Goal: Complete application form: Complete application form

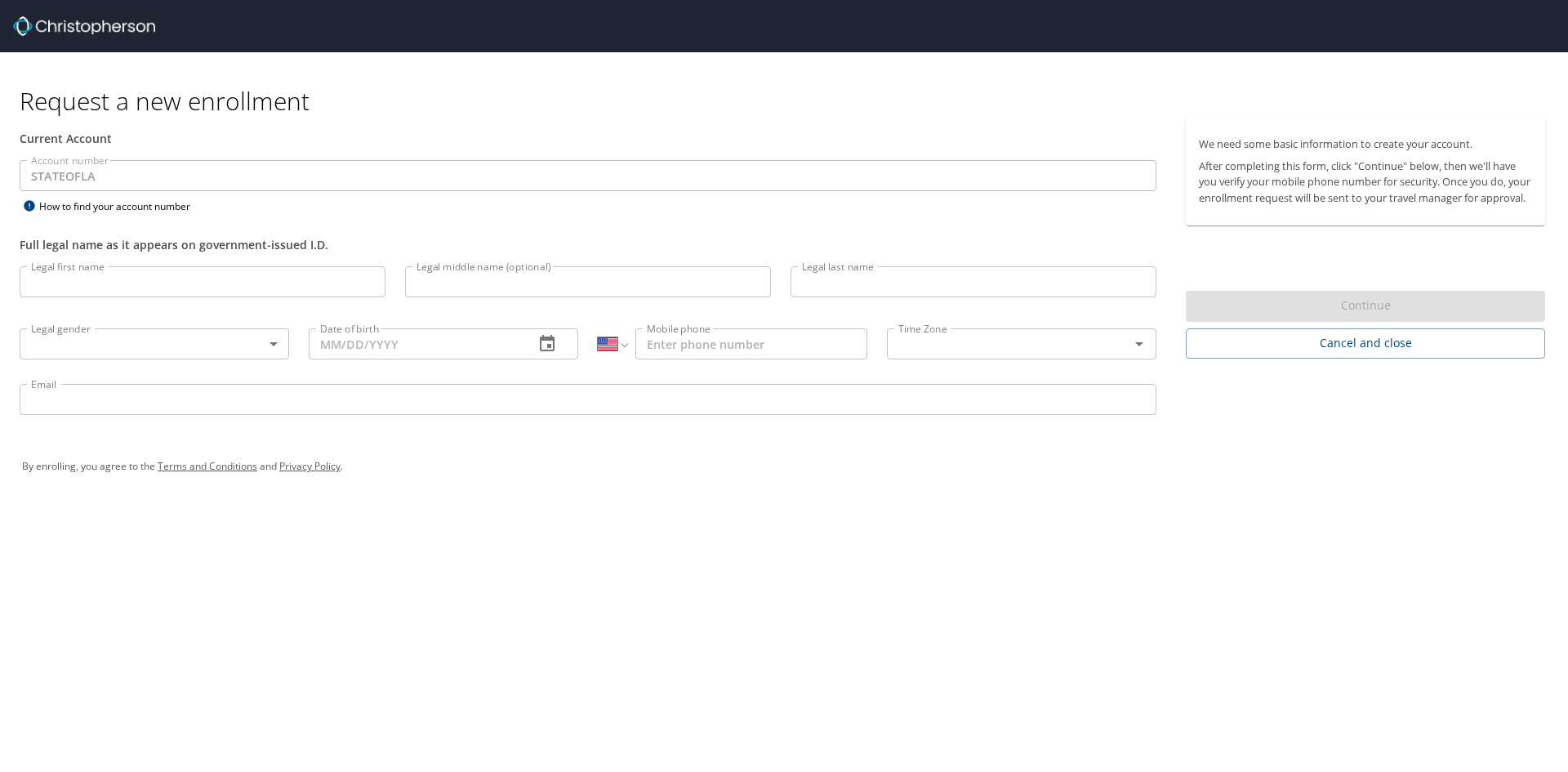
select select "US"
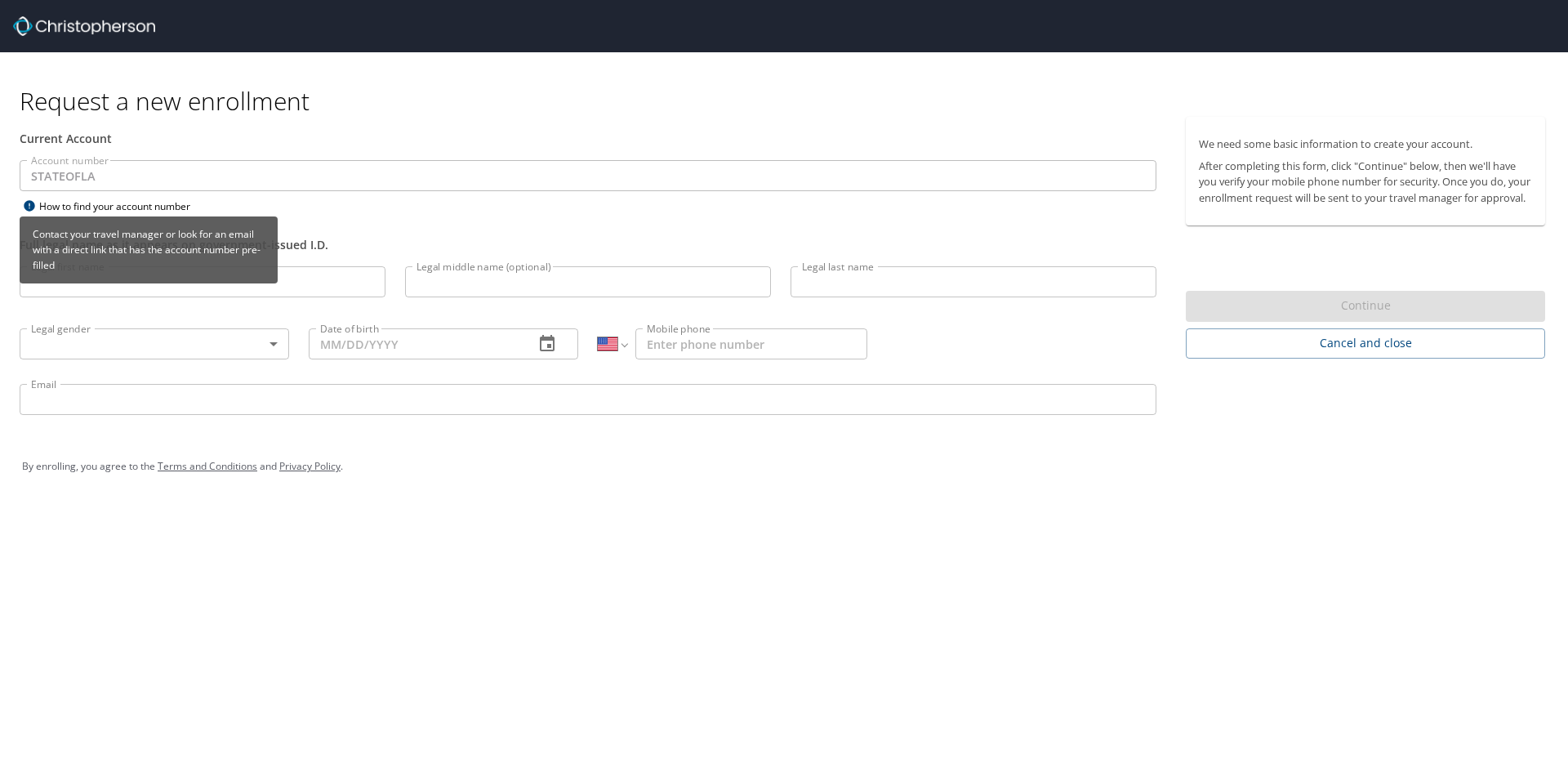
click at [153, 207] on div "How to find your account number" at bounding box center [121, 205] width 204 height 21
click at [105, 200] on div "How to find your account number" at bounding box center [121, 205] width 204 height 21
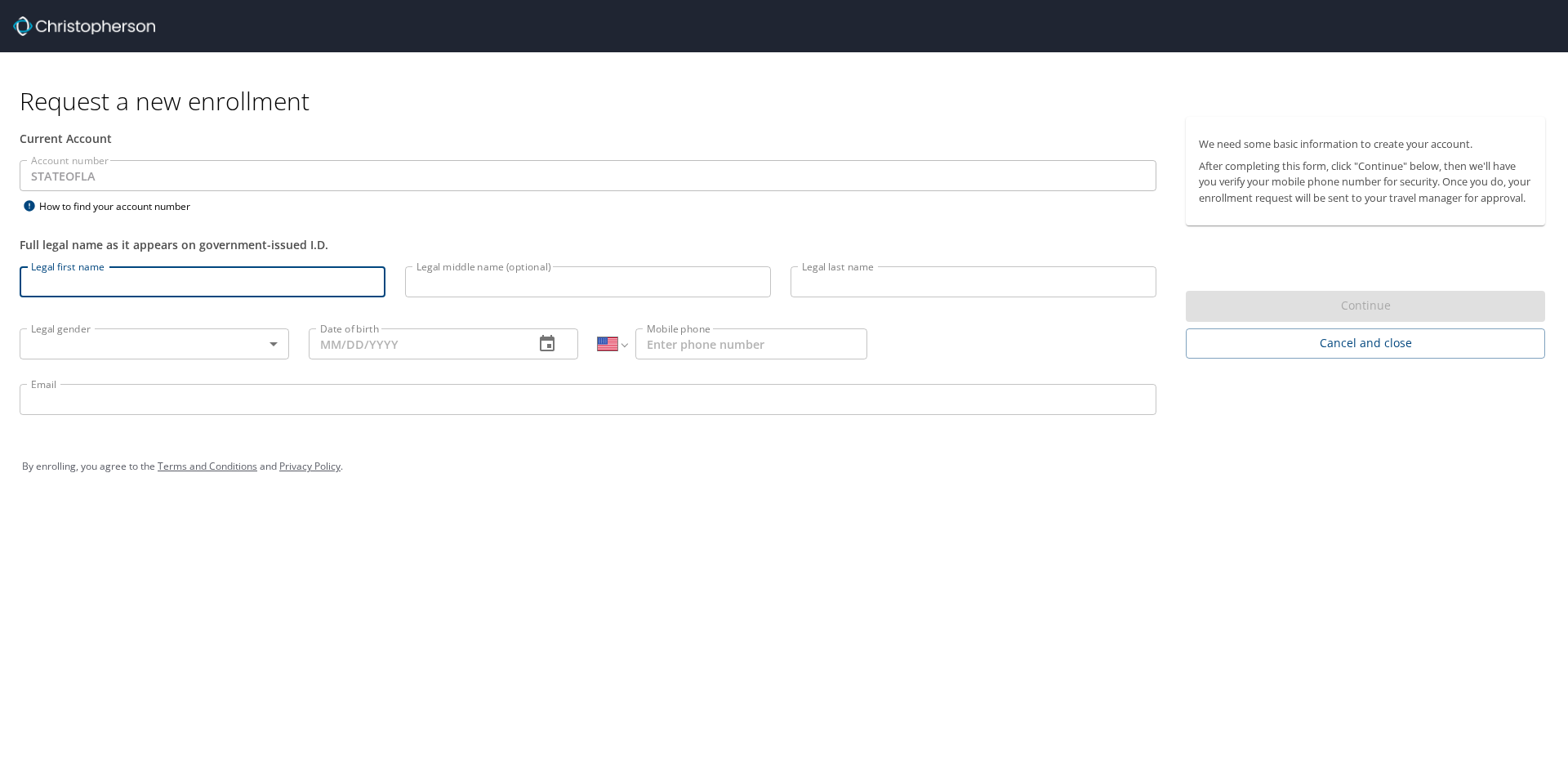
click at [103, 287] on input "Legal first name" at bounding box center [202, 282] width 366 height 31
type input "Lang"
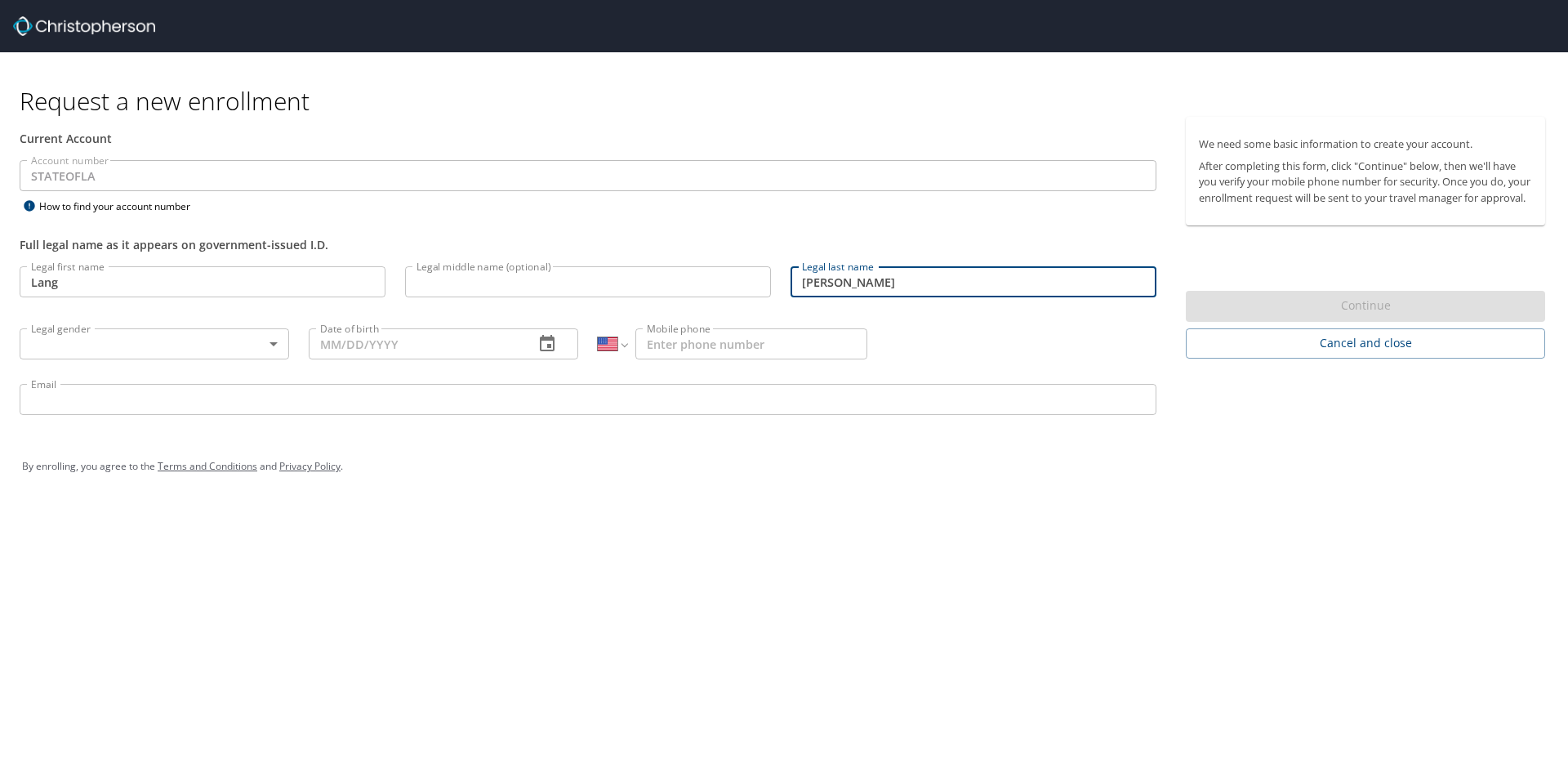
type input "[PERSON_NAME]"
click at [92, 343] on body "Request a new enrollment Current Account Account number STATEOFLA Account numbe…" at bounding box center [784, 386] width 1568 height 772
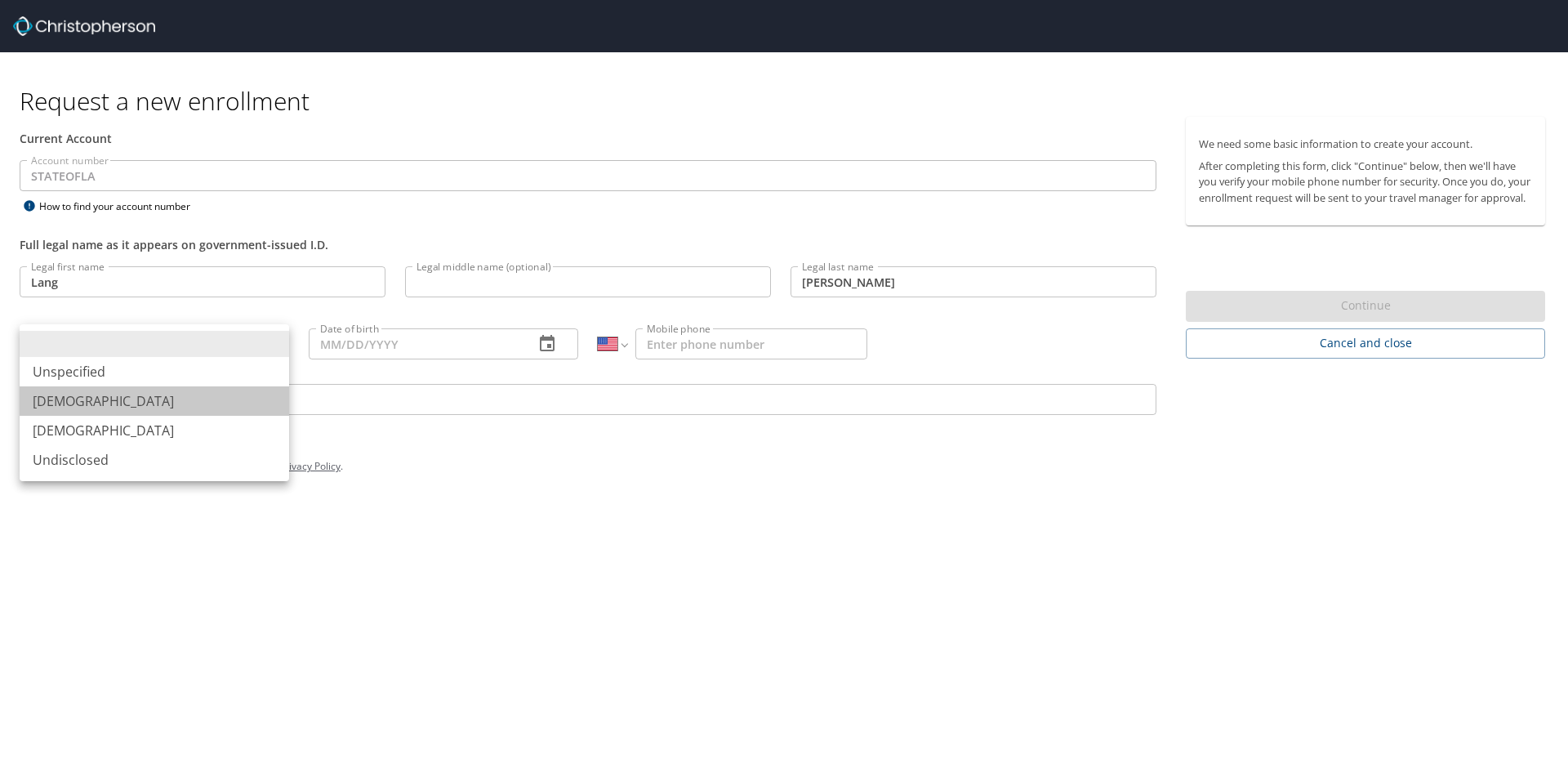
click at [83, 409] on li "[DEMOGRAPHIC_DATA]" at bounding box center [154, 401] width 269 height 29
type input "[DEMOGRAPHIC_DATA]"
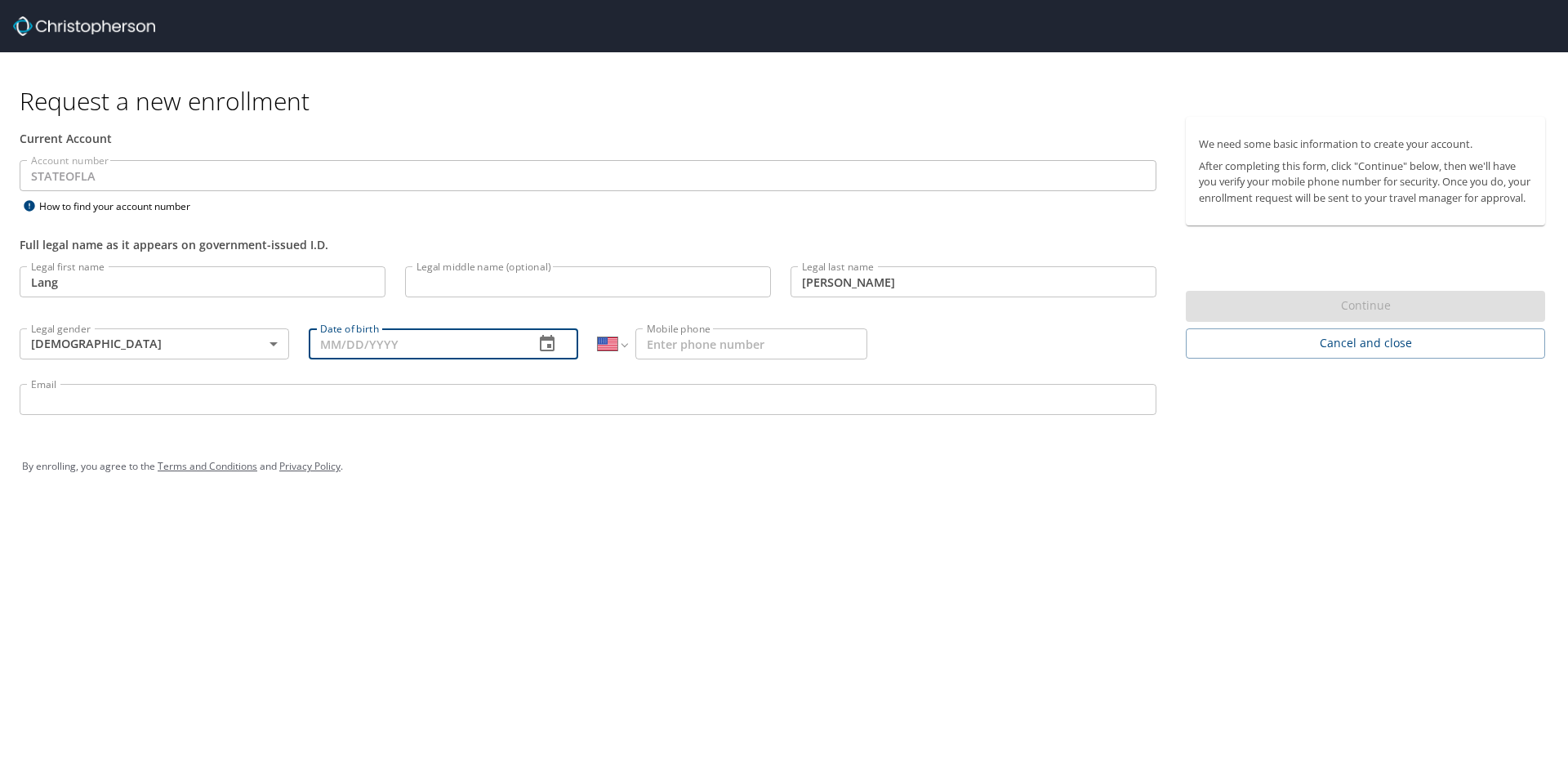
click at [368, 347] on input "Date of birth" at bounding box center [415, 344] width 212 height 31
type input "[DATE]"
click at [670, 343] on input "Mobile phone" at bounding box center [750, 344] width 232 height 31
type input "[PHONE_NUMBER]"
click at [121, 401] on input "Email" at bounding box center [588, 399] width 1137 height 31
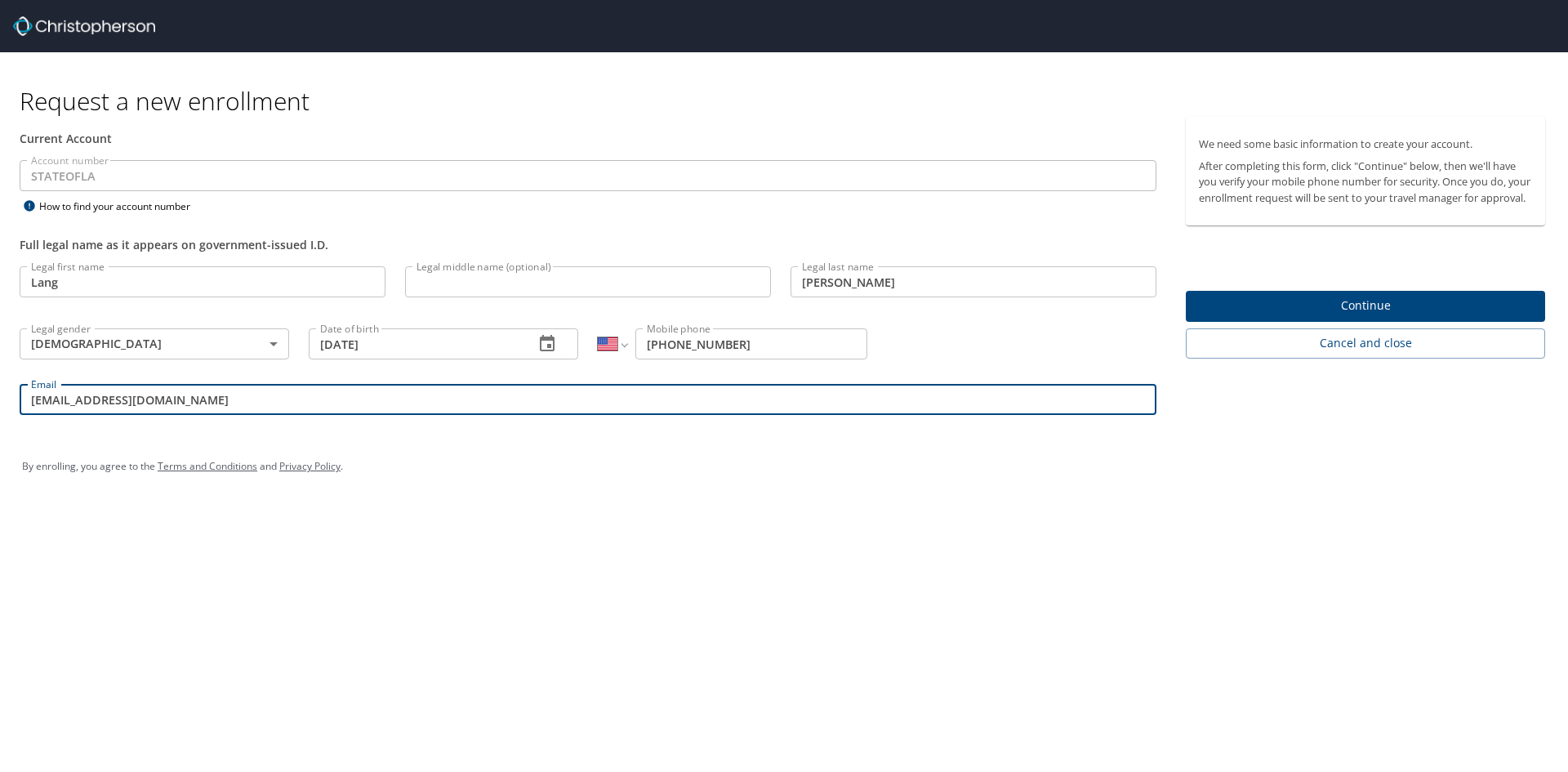
type input "[EMAIL_ADDRESS][DOMAIN_NAME]"
click at [1358, 316] on span "Continue" at bounding box center [1365, 305] width 334 height 21
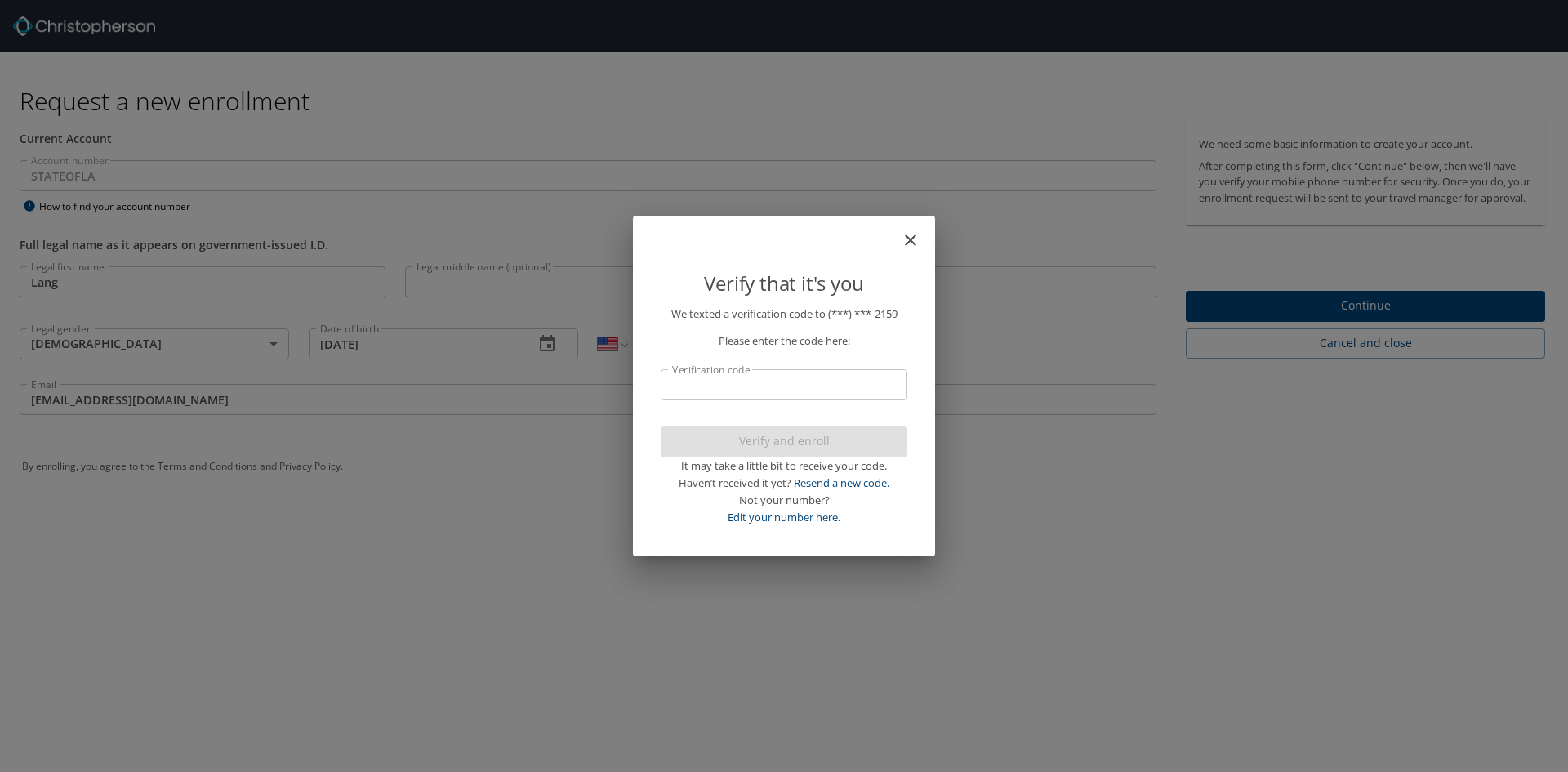
click at [749, 382] on input "Verification code" at bounding box center [784, 385] width 246 height 31
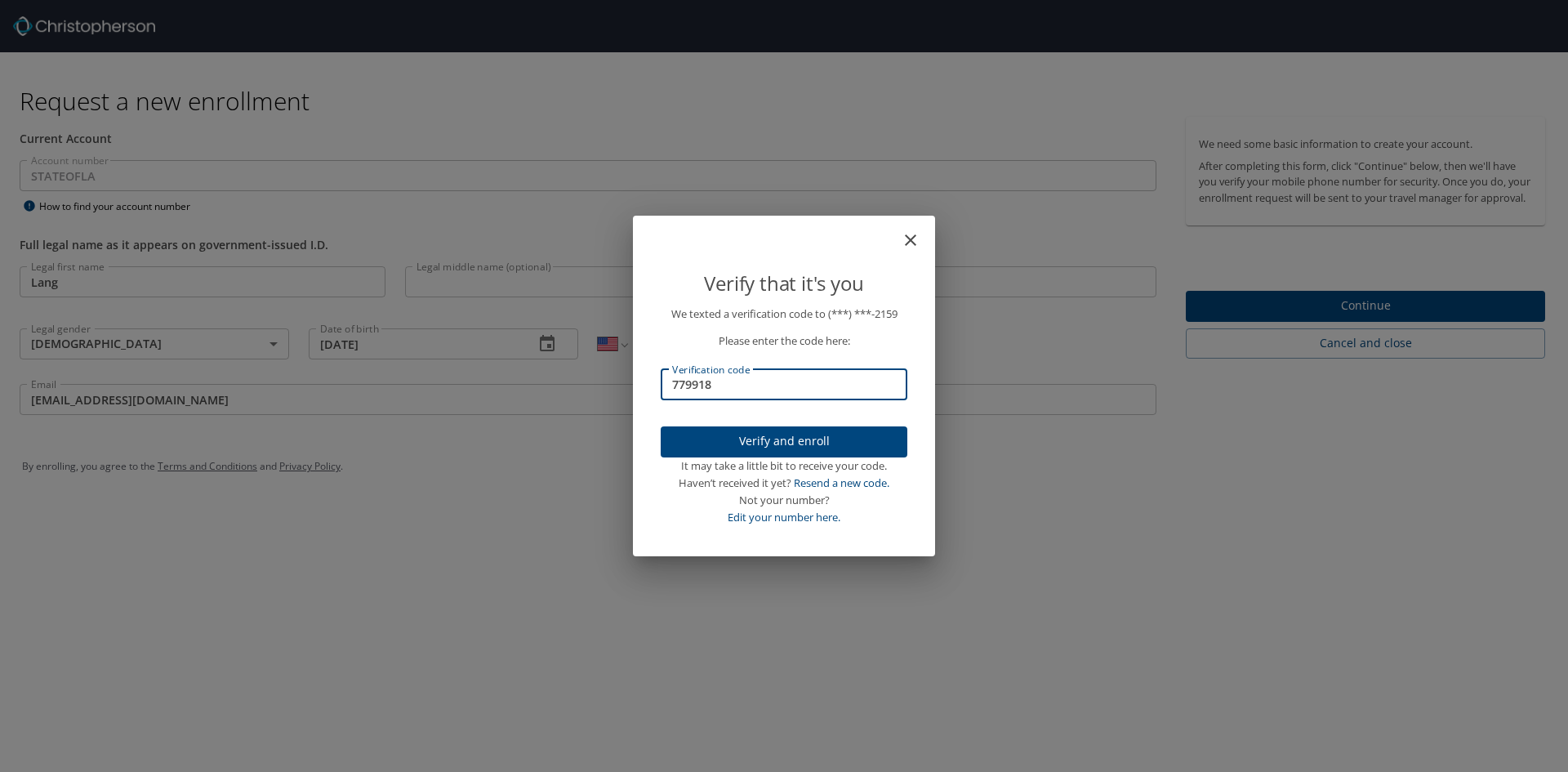
type input "779918"
click at [784, 423] on p "We texted a verification code to (***) ***- 2159 Please enter the code here: Ve…" at bounding box center [784, 415] width 246 height 220
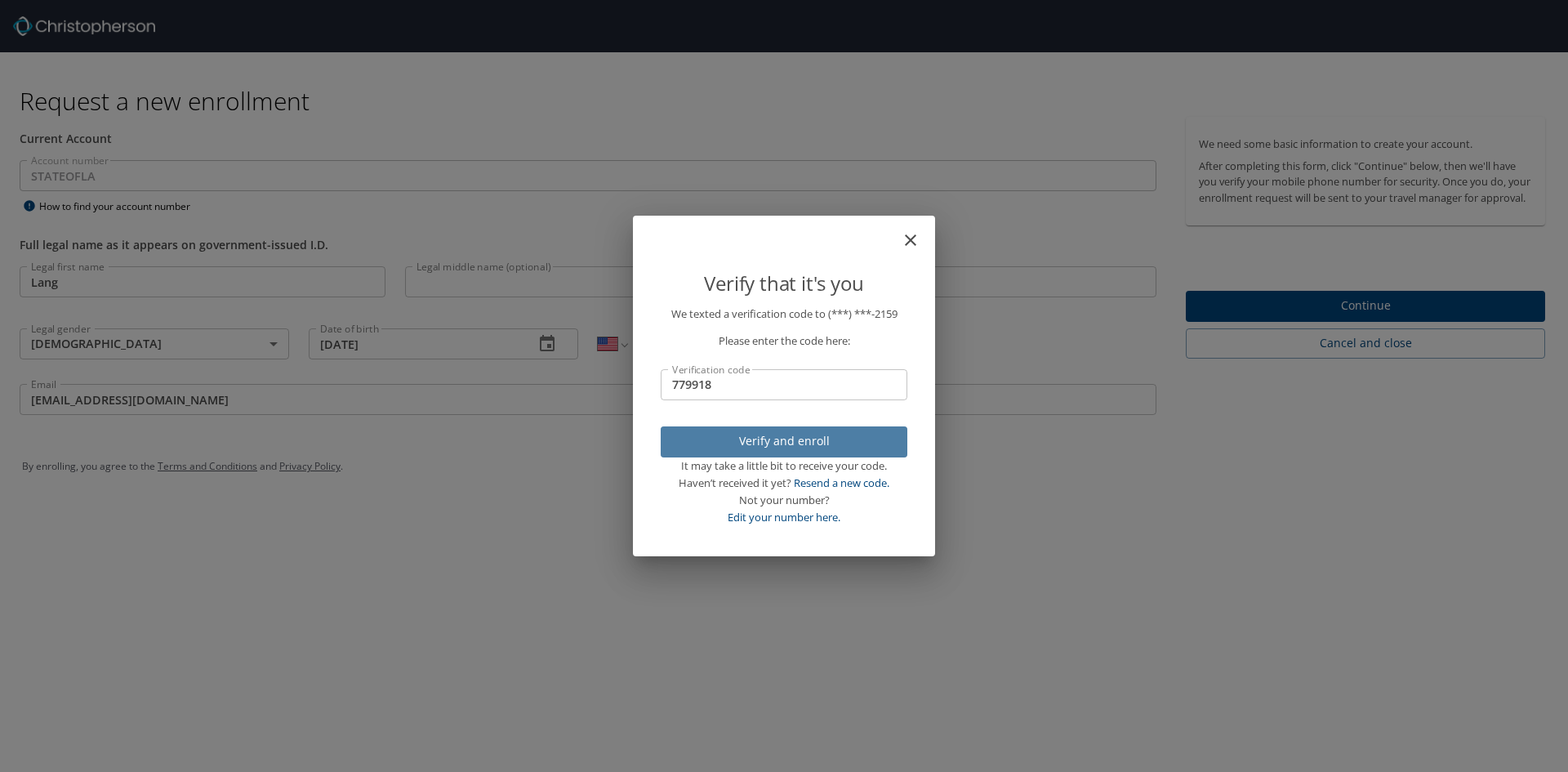
click at [786, 437] on span "Verify and enroll" at bounding box center [784, 441] width 220 height 21
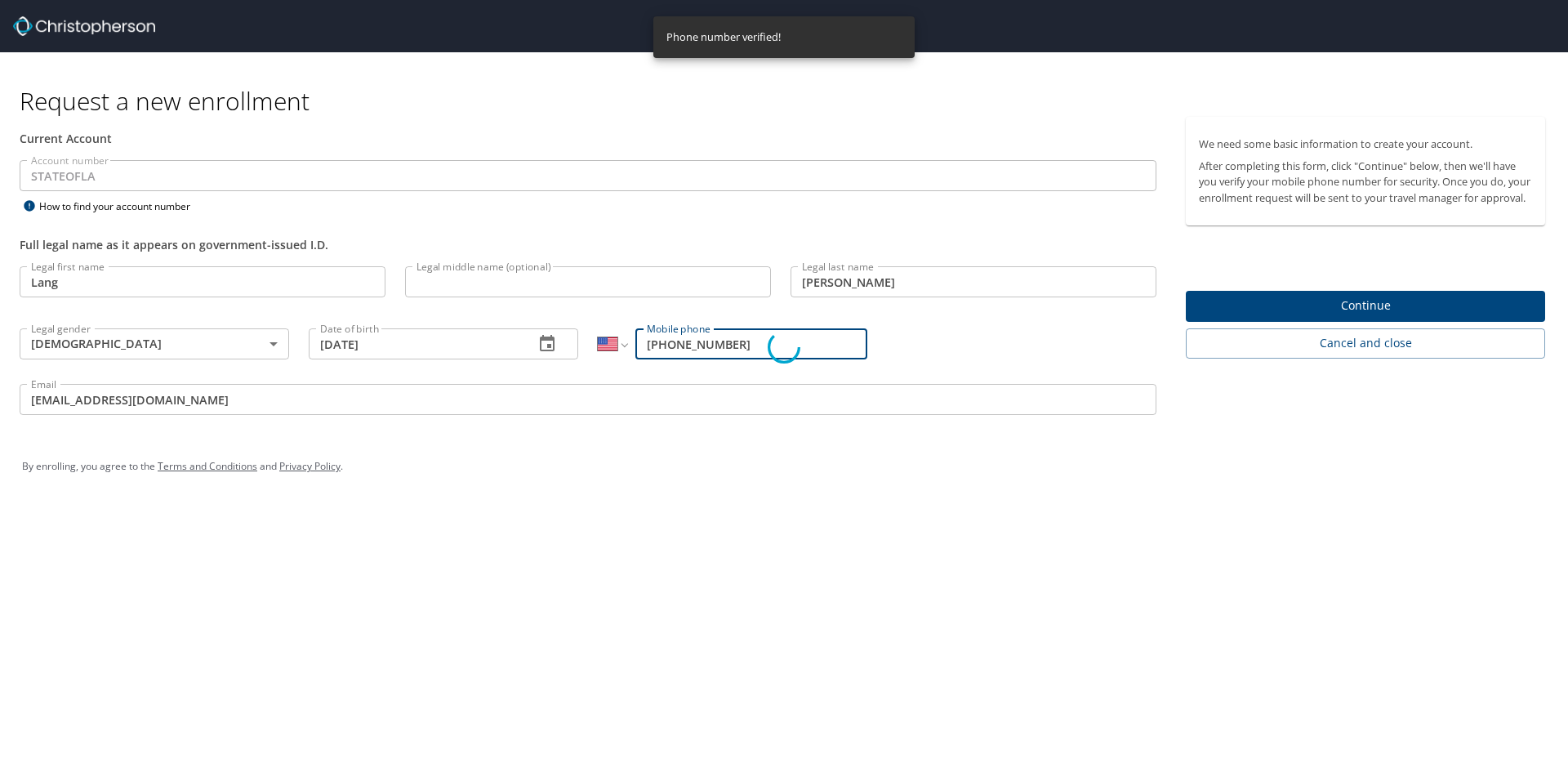
click at [1383, 326] on div "Verify that it's you We texted a verification code to (***) ***- 2159 Please en…" at bounding box center [784, 386] width 1568 height 772
click at [774, 41] on div "Phone number verified!" at bounding box center [723, 37] width 114 height 32
click at [773, 458] on div "It may take a little bit to receive your code." at bounding box center [784, 466] width 246 height 18
click at [120, 386] on div "Verify that it's you We texted a verification code to (***) ***- 2159 Please en…" at bounding box center [784, 386] width 1568 height 772
click at [136, 391] on div "Verify that it's you We texted a verification code to (***) ***- 2159 Please en…" at bounding box center [784, 386] width 1568 height 772
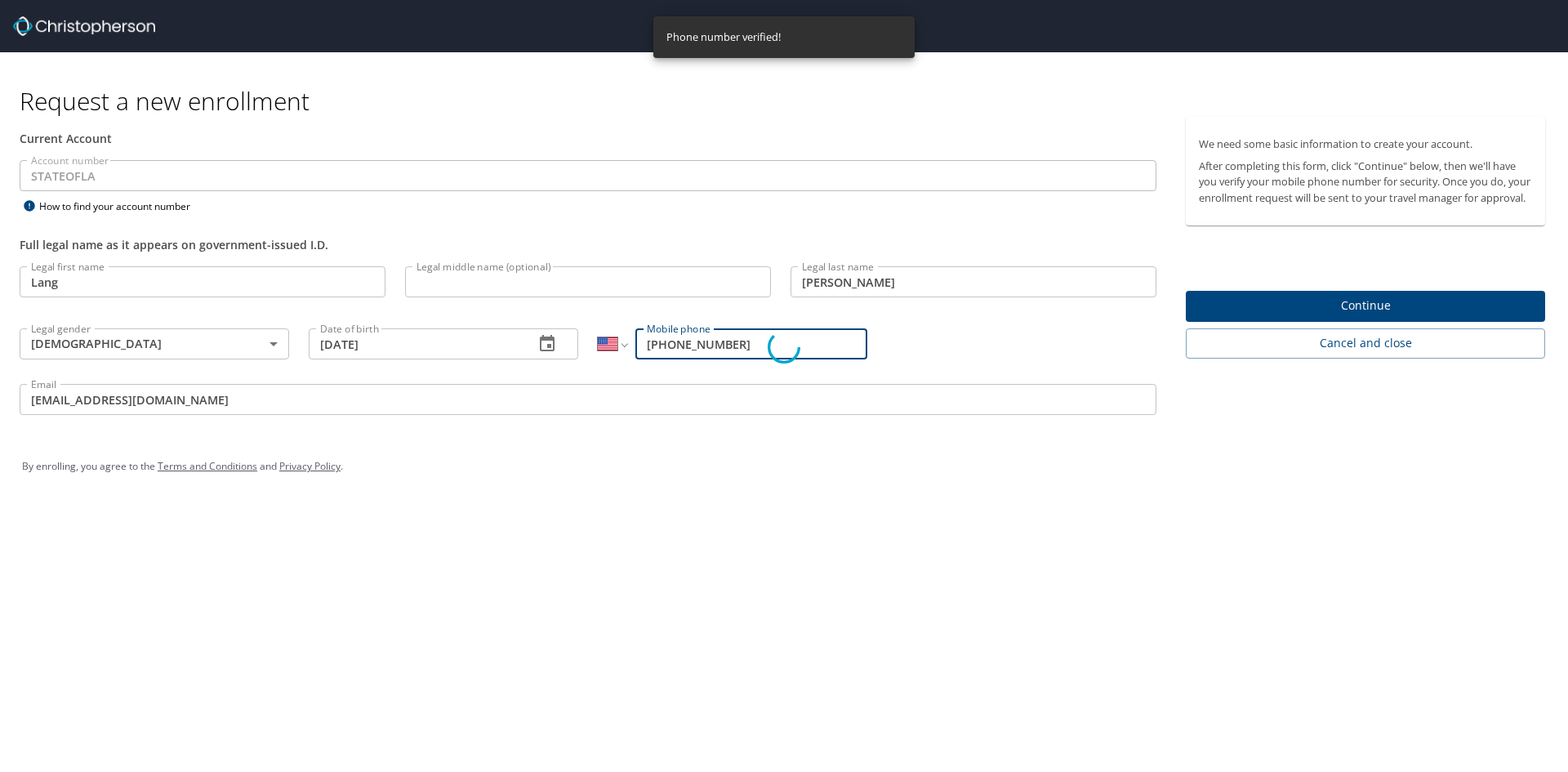
click at [1312, 316] on div "Verify that it's you We texted a verification code to (***) ***- 2159 Please en…" at bounding box center [784, 386] width 1568 height 772
click at [1362, 323] on div "Verify that it's you We texted a verification code to (***) ***- 2159 Please en…" at bounding box center [784, 386] width 1568 height 772
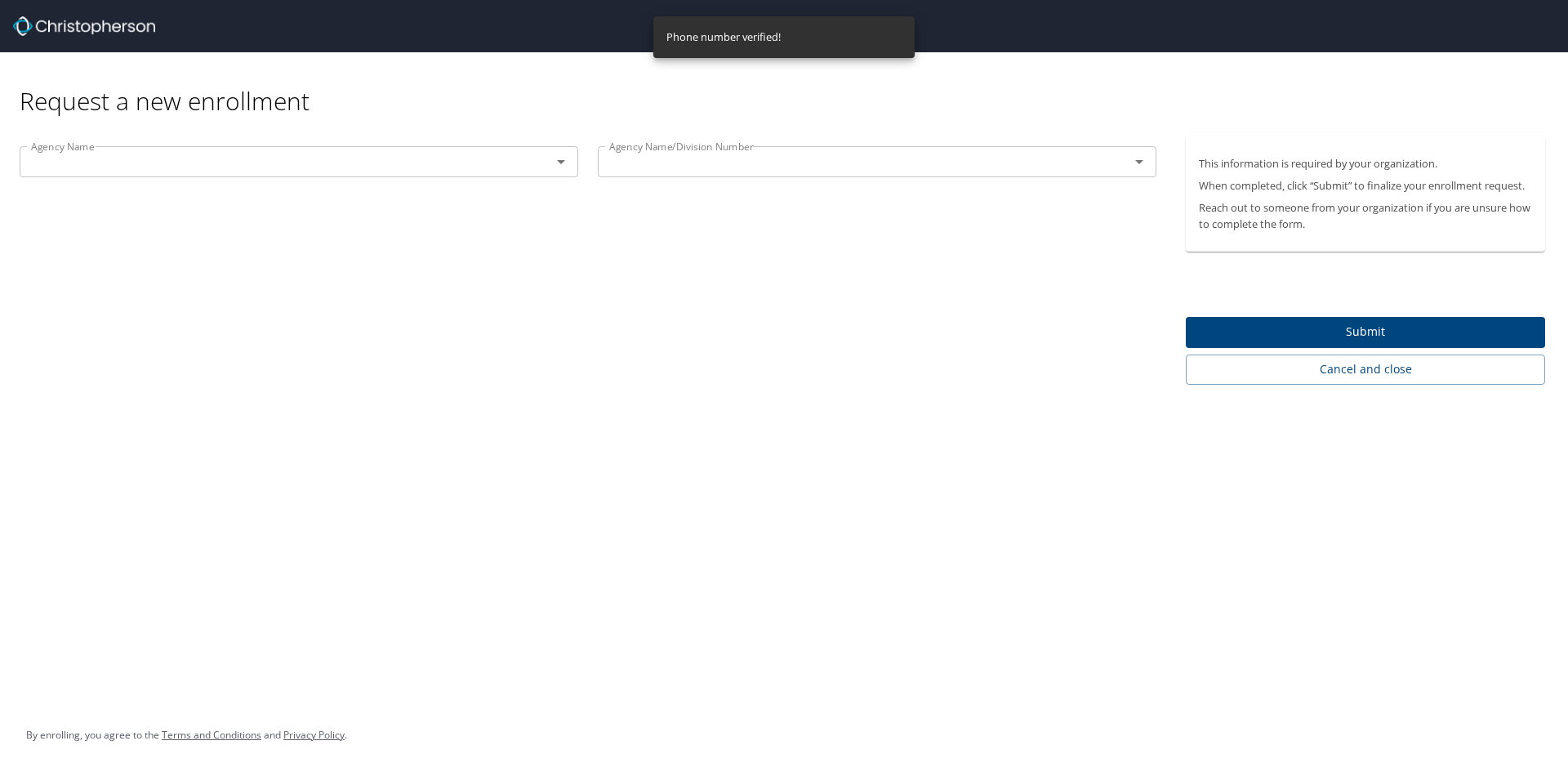
click at [221, 169] on input "text" at bounding box center [275, 161] width 501 height 22
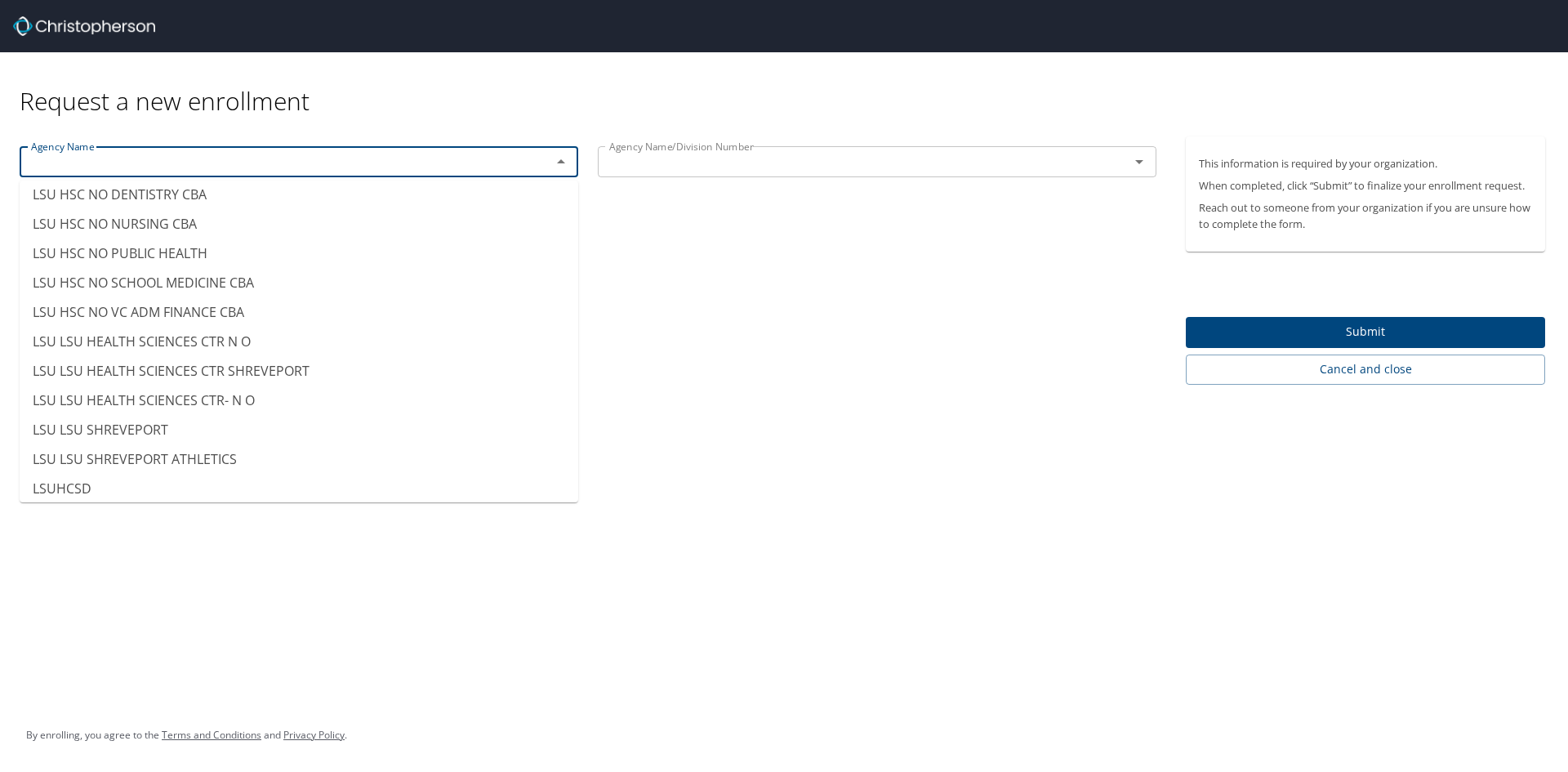
scroll to position [8005, 0]
click at [261, 290] on li "LSU HSC NO SCHOOL MEDICINE CBA" at bounding box center [298, 284] width 559 height 29
type input "LSU HSC NO SCHOOL MEDICINE CBA"
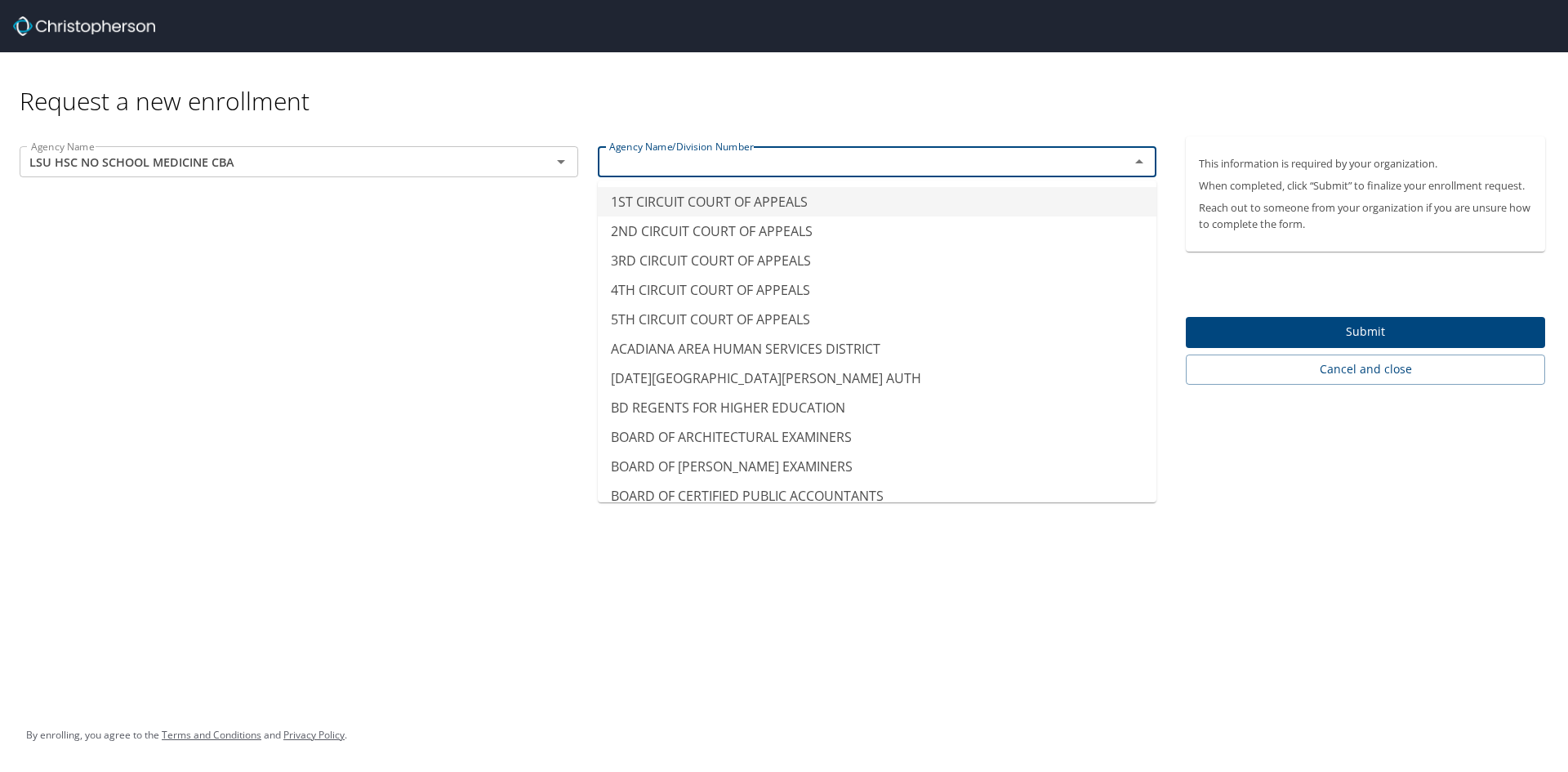
click at [660, 164] on input "text" at bounding box center [853, 161] width 501 height 22
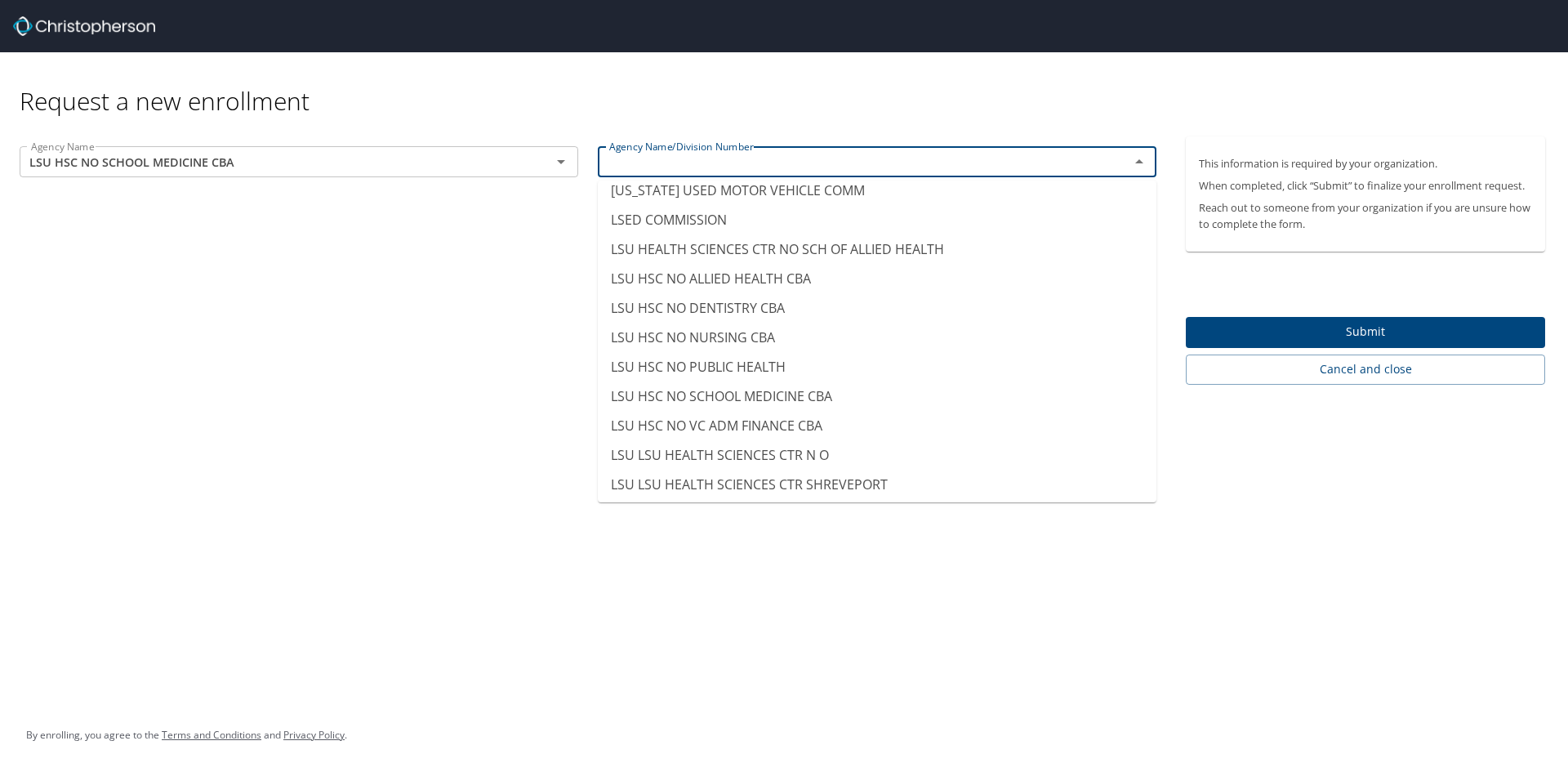
scroll to position [8009, 0]
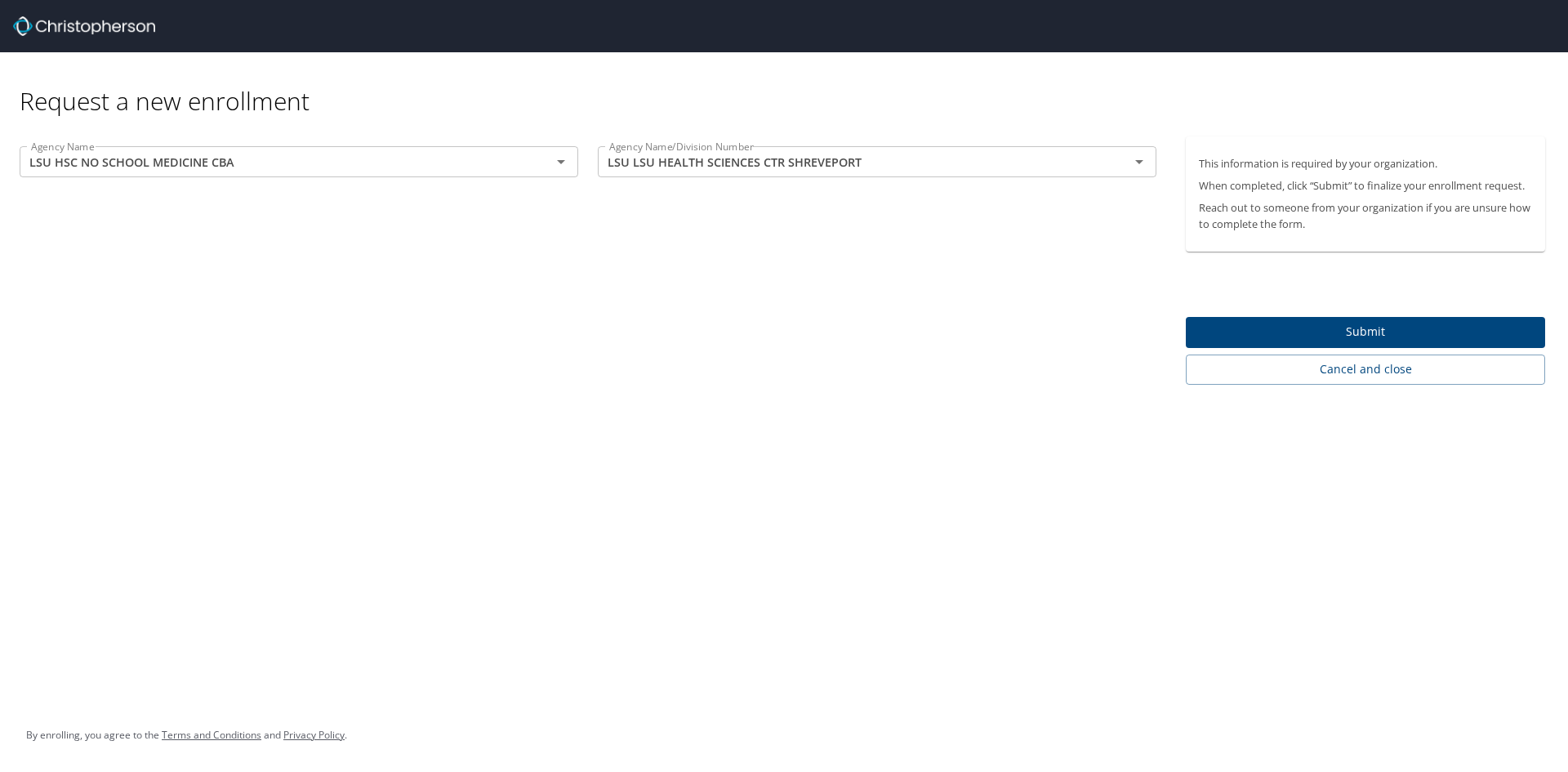
click at [434, 328] on div "Agency Name LSU HSC NO SCHOOL MEDICINE CBA Agency Name Agency Name/Division Num…" at bounding box center [588, 260] width 1176 height 249
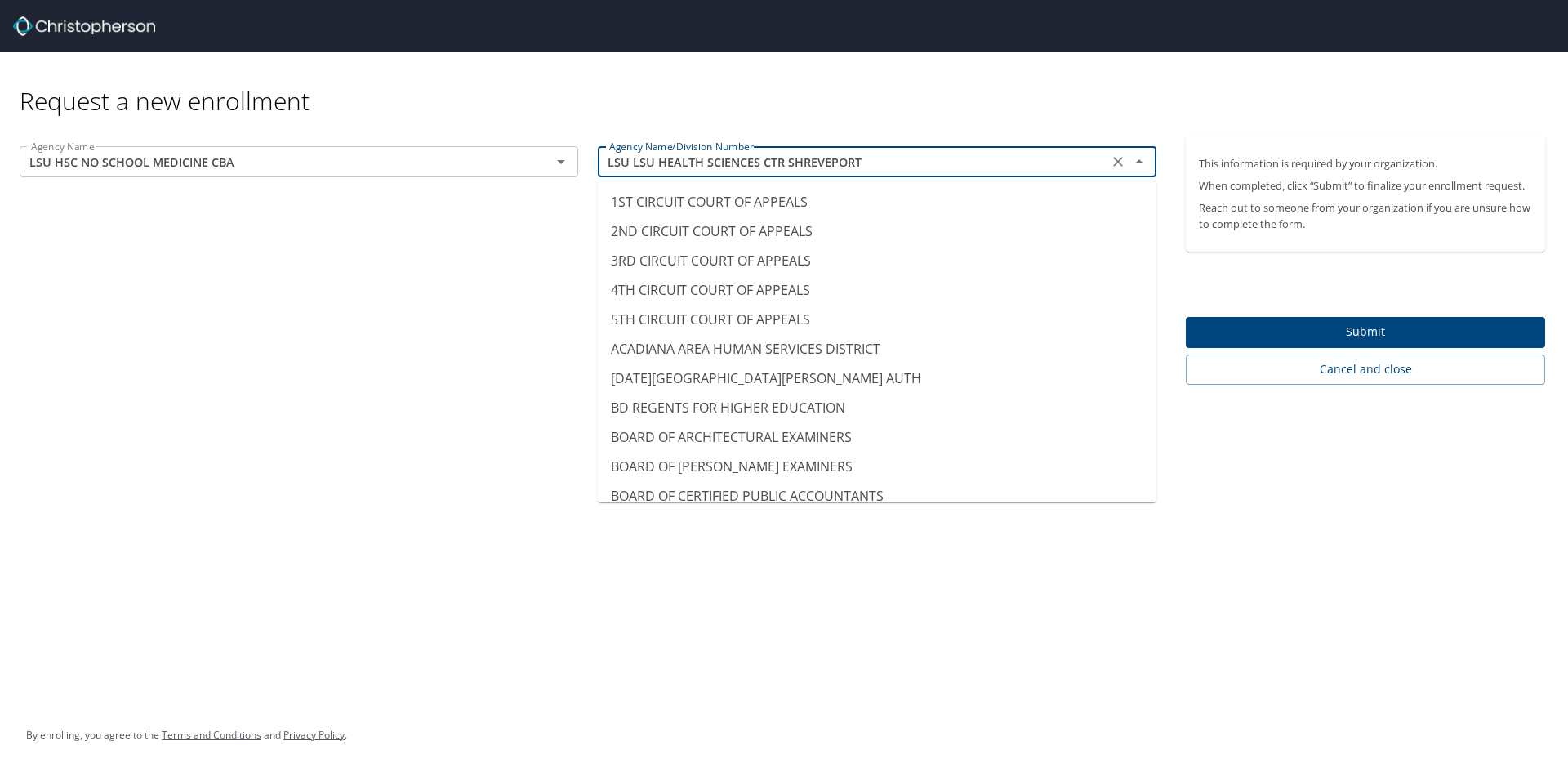
click at [753, 165] on input "LSU LSU HEALTH SCIENCES CTR SHREVEPORT" at bounding box center [853, 161] width 501 height 22
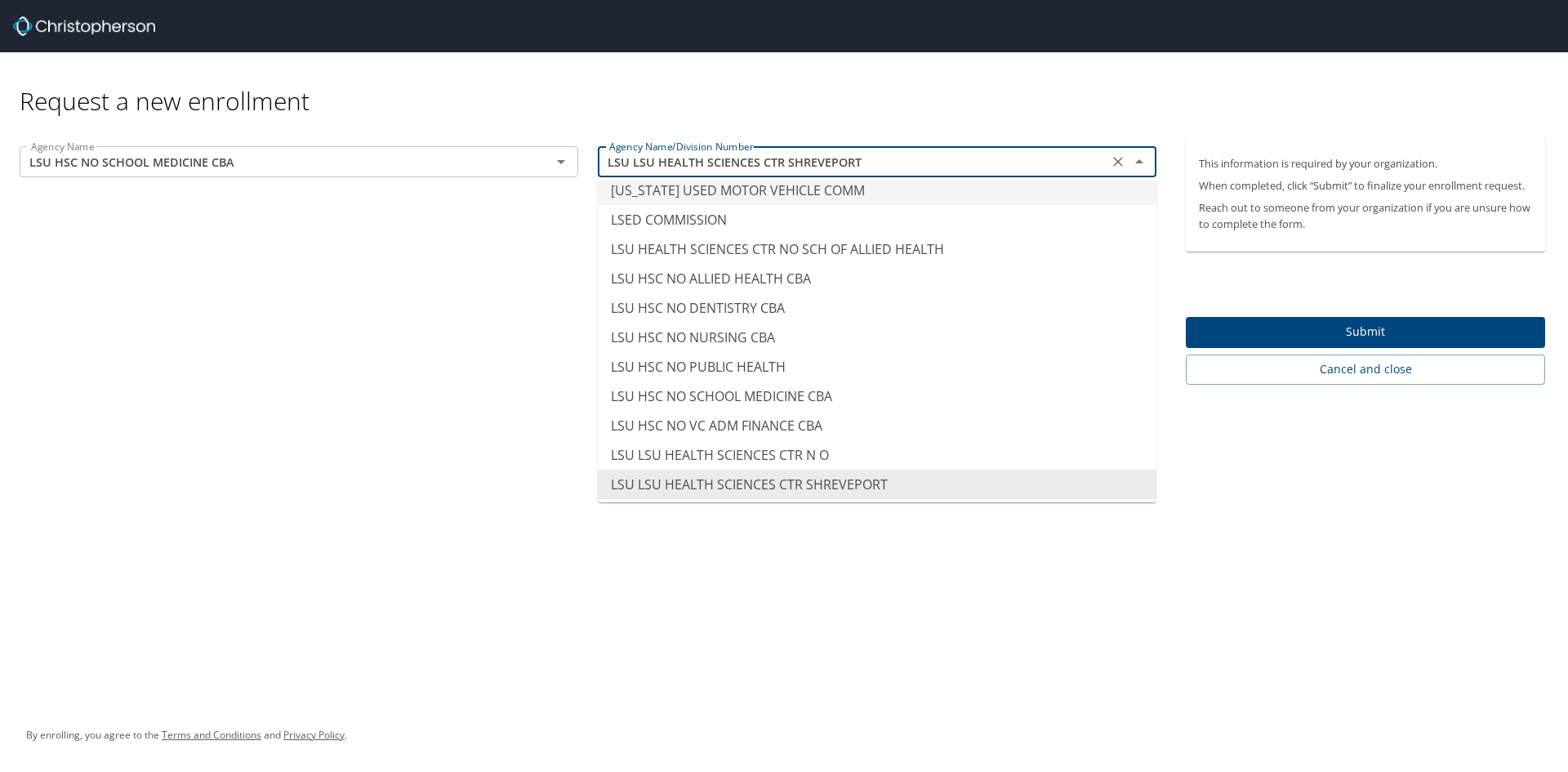
click at [650, 160] on input "LSU LSU HEALTH SCIENCES CTR SHREVEPORT" at bounding box center [853, 161] width 501 height 22
drag, startPoint x: 690, startPoint y: 161, endPoint x: 915, endPoint y: 165, distance: 225.0
click at [915, 162] on input "LSU LSU HEALTH SCIENCES CTR SHREVEPORT" at bounding box center [853, 161] width 501 height 22
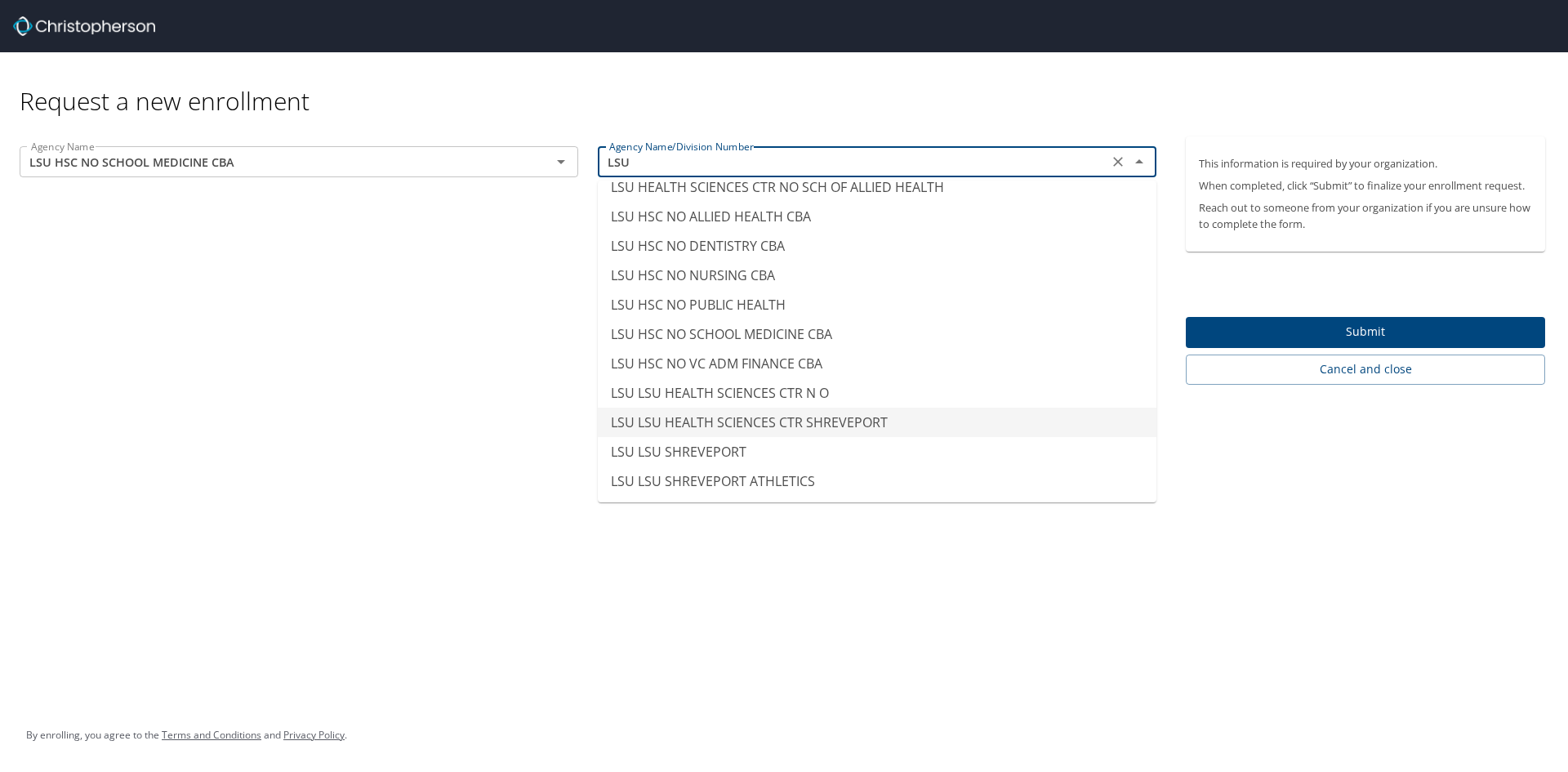
scroll to position [15, 0]
click at [878, 332] on li "LSU HSC NO SCHOOL MEDICINE CBA" at bounding box center [876, 334] width 559 height 29
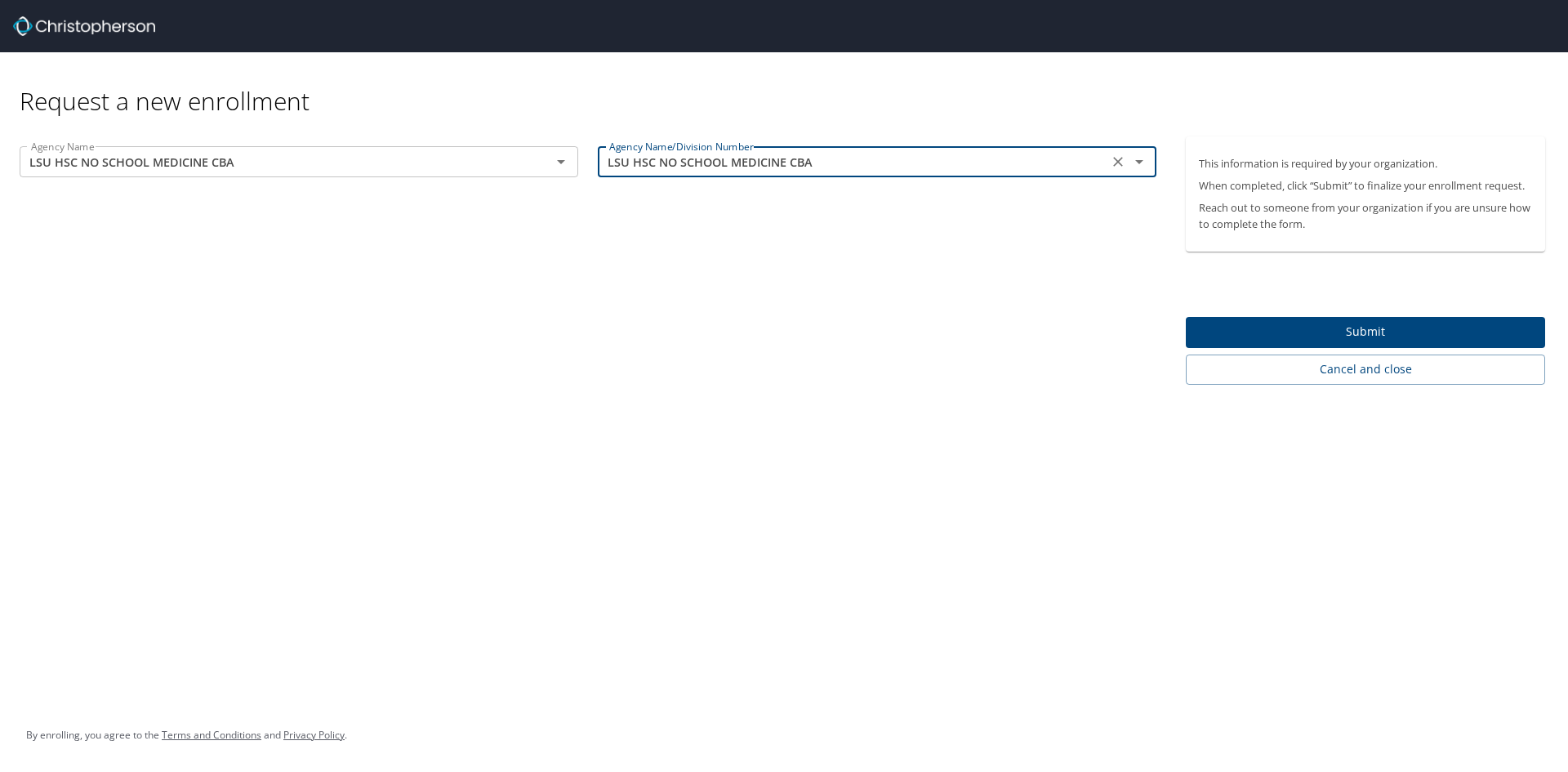
type input "LSU HSC NO SCHOOL MEDICINE CBA"
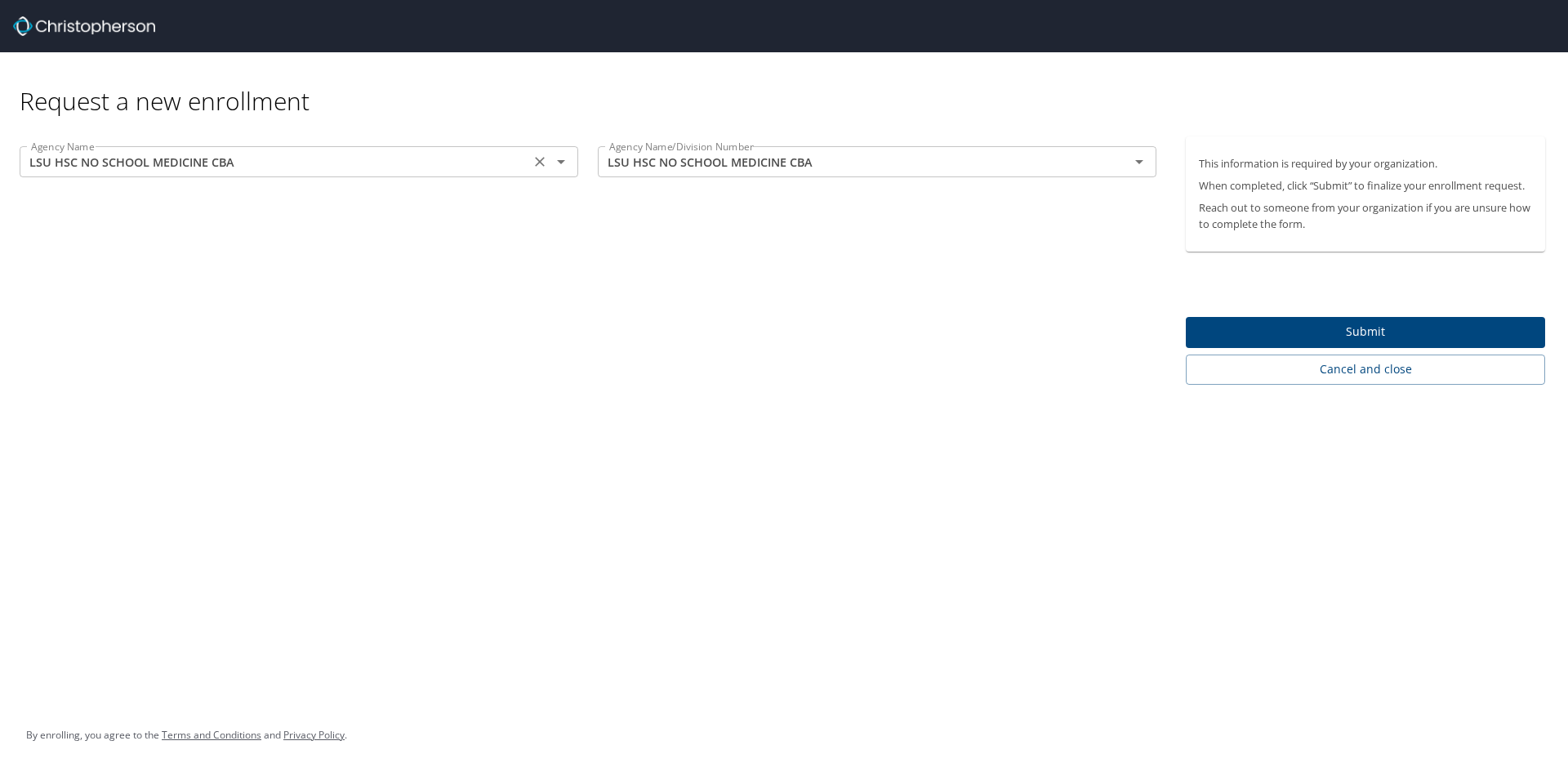
click at [327, 161] on input "LSU HSC NO SCHOOL MEDICINE CBA" at bounding box center [275, 161] width 501 height 22
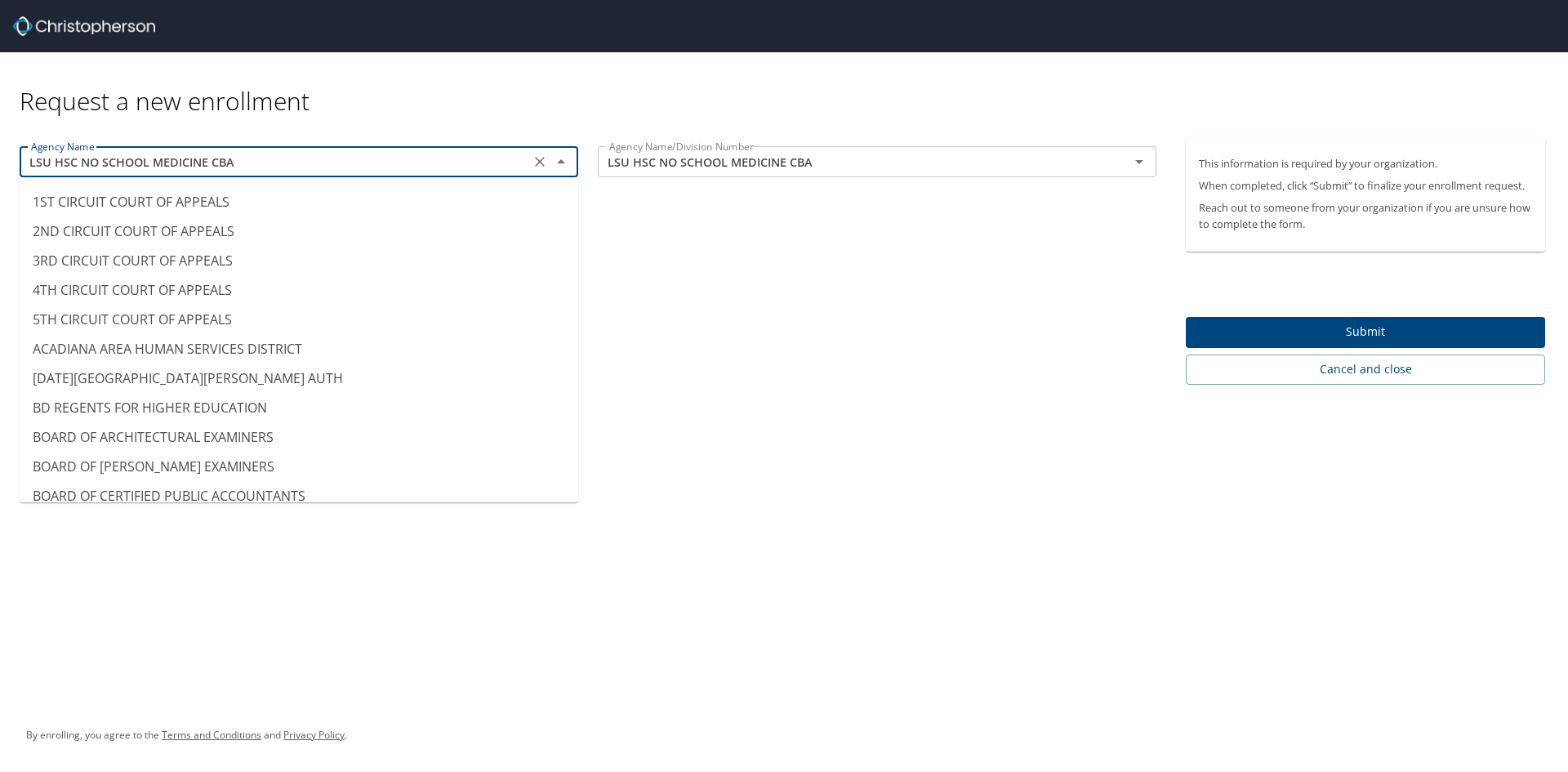
scroll to position [7803, 0]
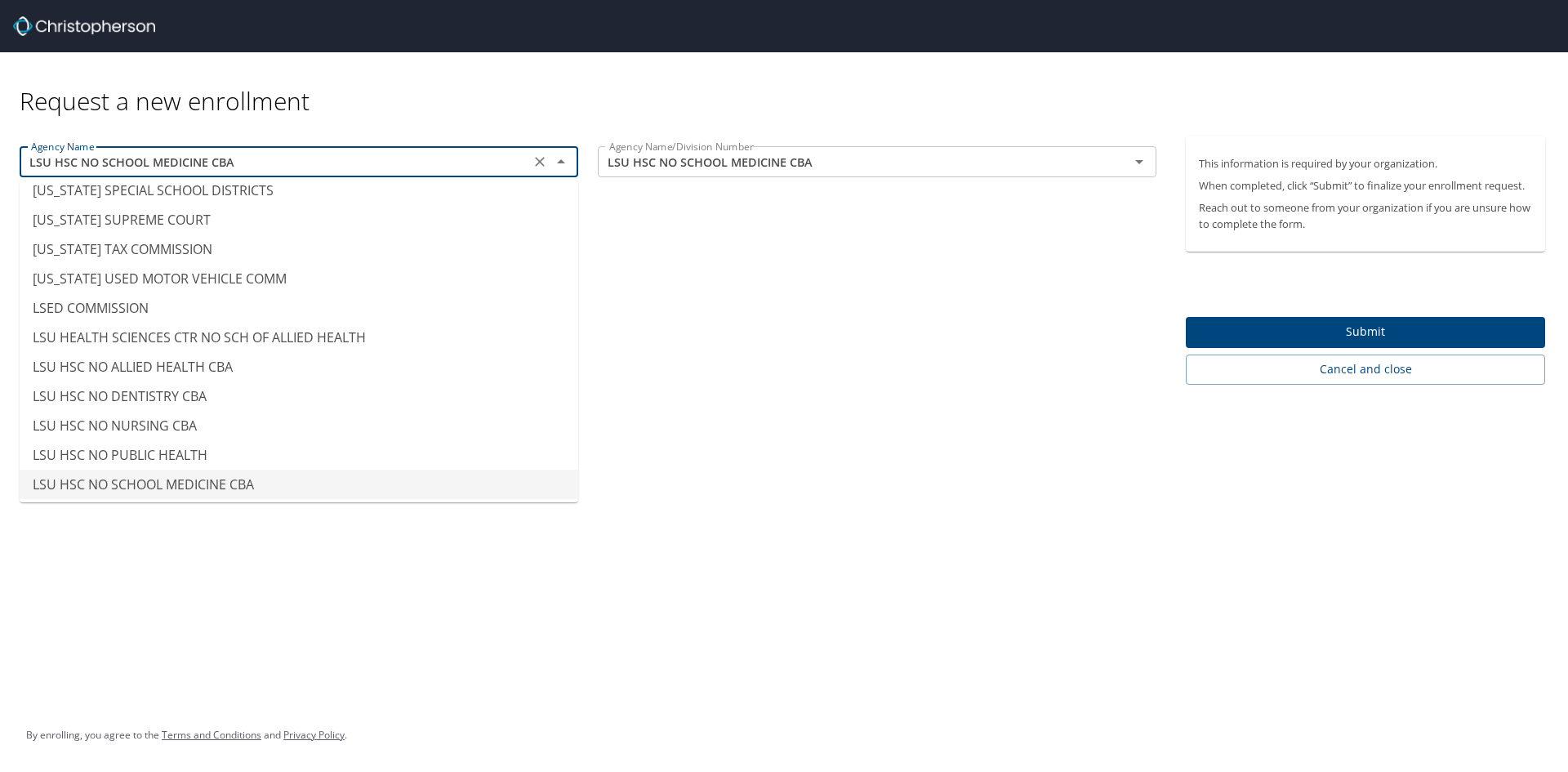
drag, startPoint x: 102, startPoint y: 160, endPoint x: 90, endPoint y: 163, distance: 12.4
click at [102, 160] on input "LSU HSC NO SCHOOL MEDICINE CBA" at bounding box center [275, 161] width 501 height 22
click at [47, 164] on input "LSU HSC NO SCHOOL MEDICINE CBA" at bounding box center [275, 161] width 501 height 22
drag, startPoint x: 54, startPoint y: 160, endPoint x: 356, endPoint y: 159, distance: 302.0
click at [356, 159] on input "LSU HSC NO SCHOOL MEDICINE CBA" at bounding box center [275, 161] width 501 height 22
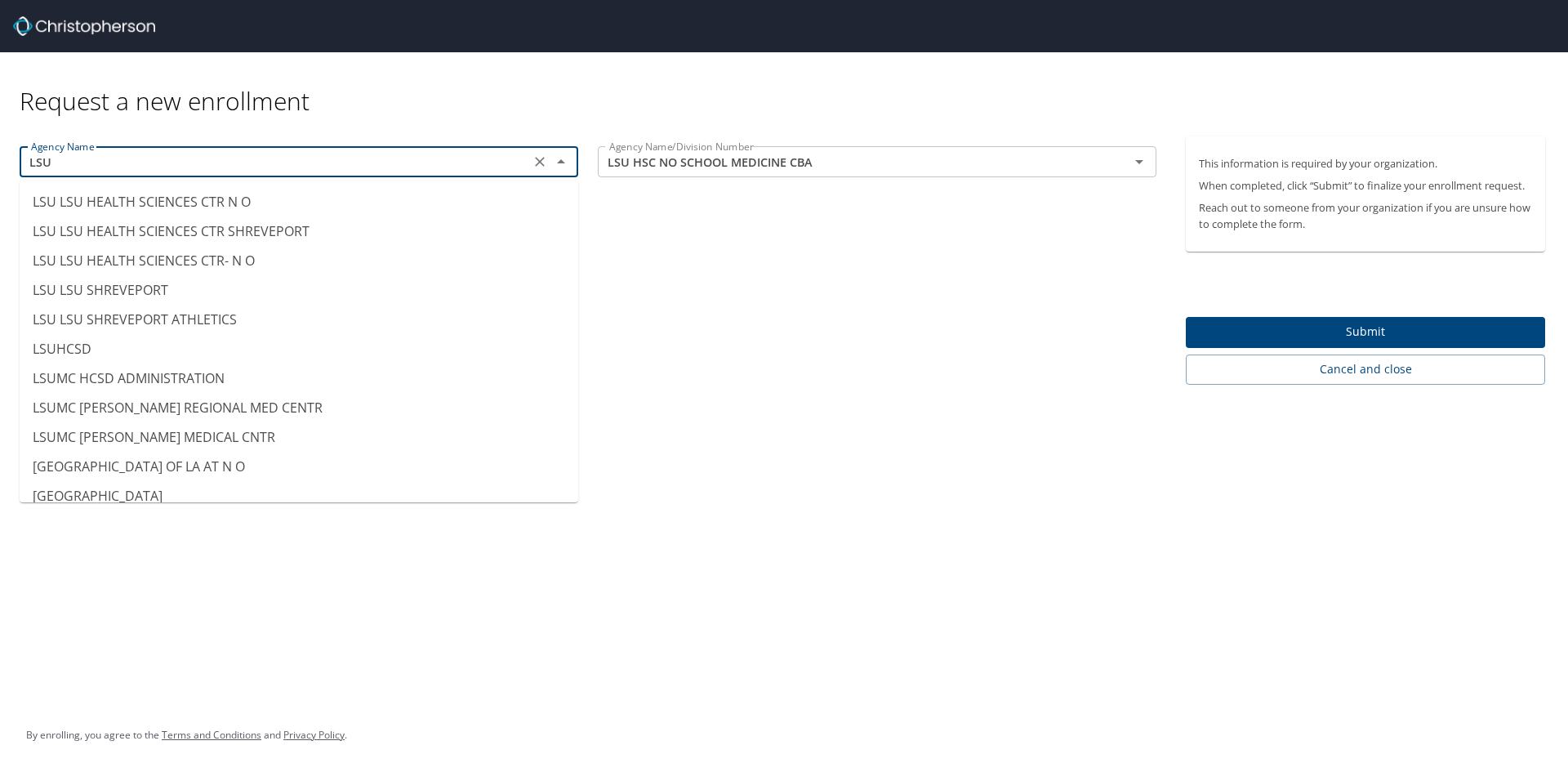
scroll to position [209, 0]
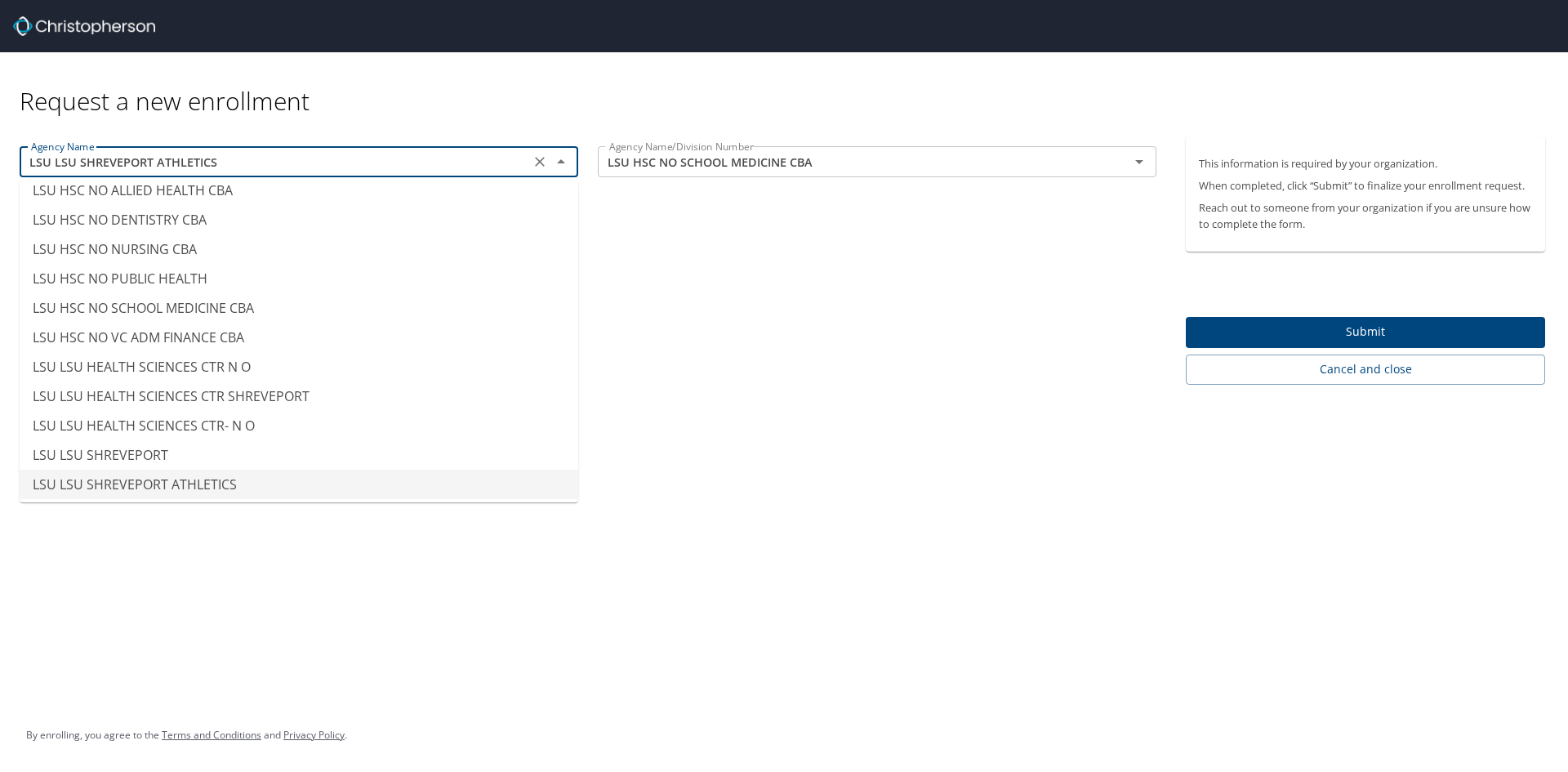
drag, startPoint x: 59, startPoint y: 164, endPoint x: 304, endPoint y: 166, distance: 245.0
click at [305, 165] on input "LSU LSU SHREVEPORT ATHLETICS" at bounding box center [275, 161] width 501 height 22
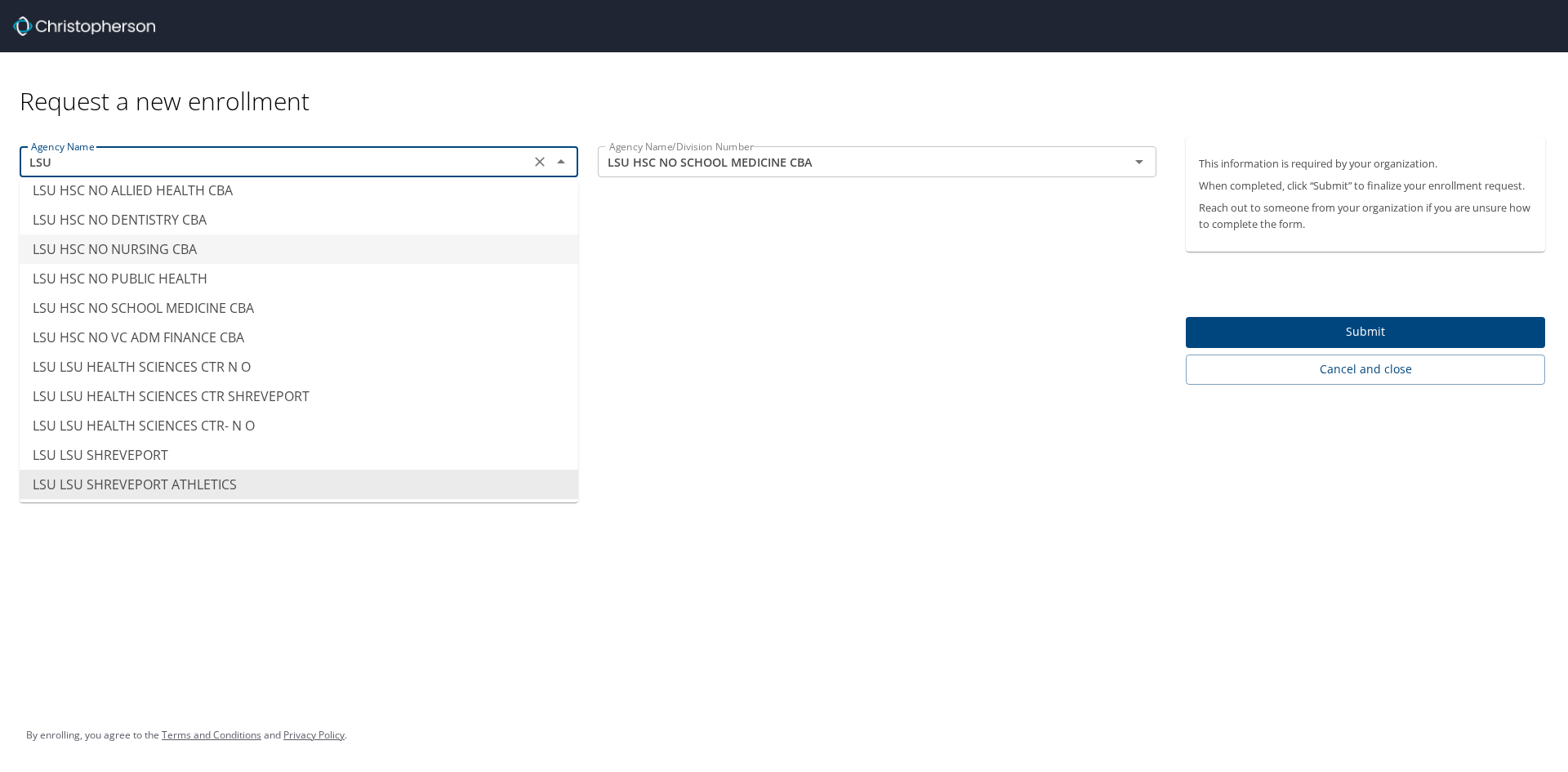
scroll to position [44, 0]
type input "LSU HSC NO DENTISTRY CBA"
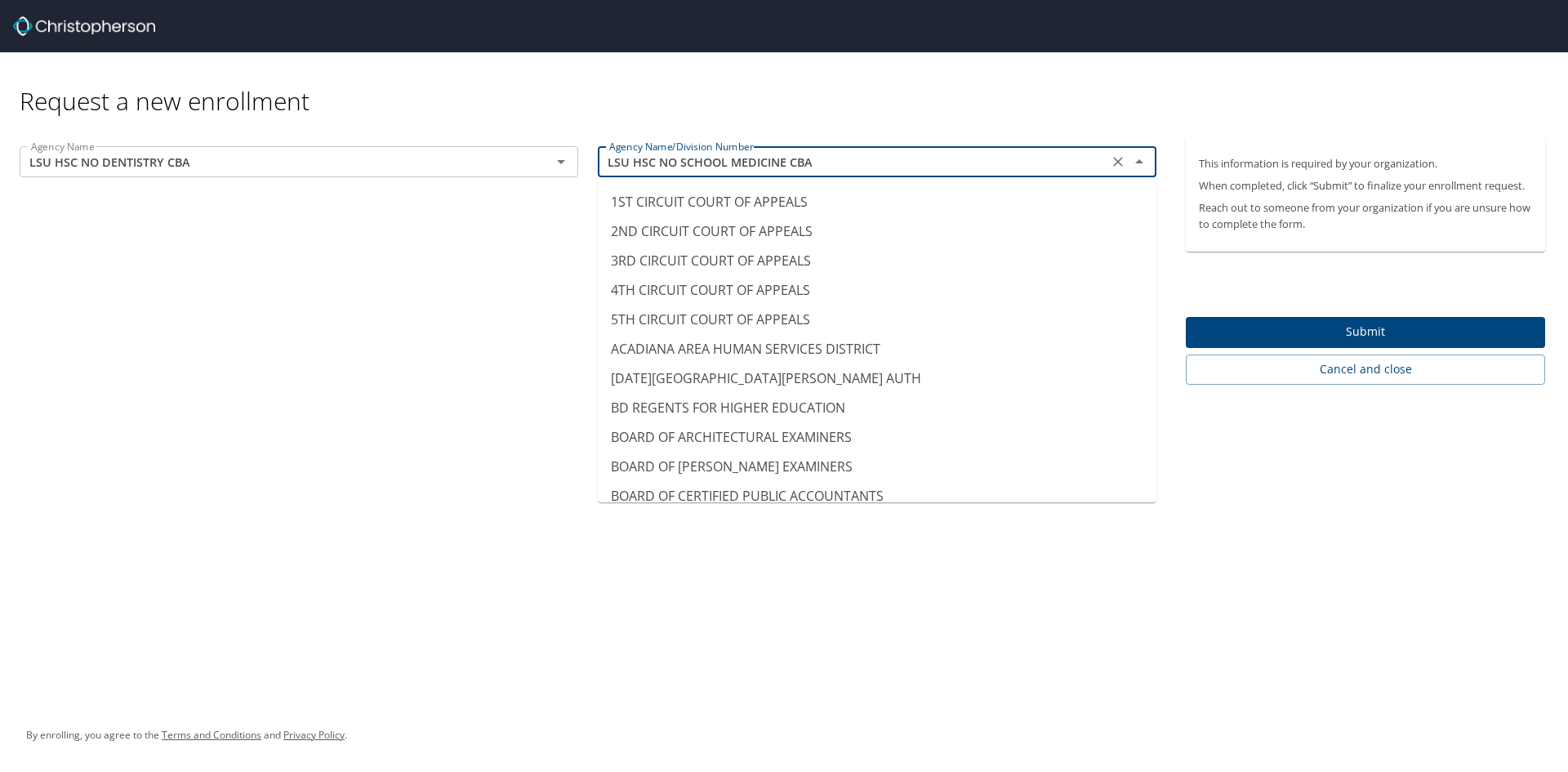
click at [844, 156] on input "LSU HSC NO SCHOOL MEDICINE CBA" at bounding box center [853, 161] width 501 height 22
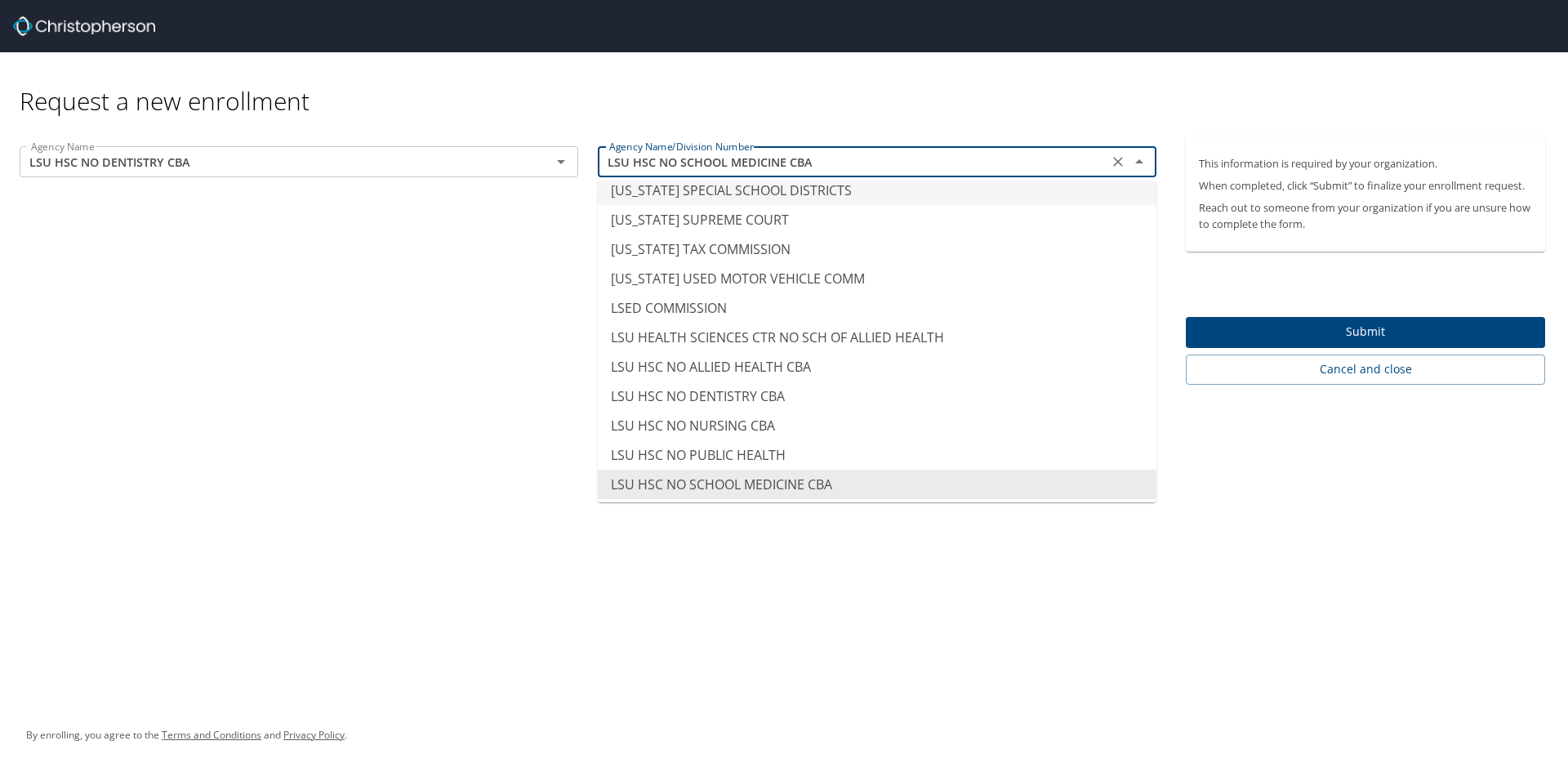
click at [636, 164] on input "LSU HSC NO SCHOOL MEDICINE CBA" at bounding box center [853, 161] width 501 height 22
drag, startPoint x: 822, startPoint y: 156, endPoint x: 885, endPoint y: 164, distance: 63.5
click at [849, 155] on input "LSU HSC NO SCHOOL MEDICINE CBA" at bounding box center [853, 161] width 501 height 22
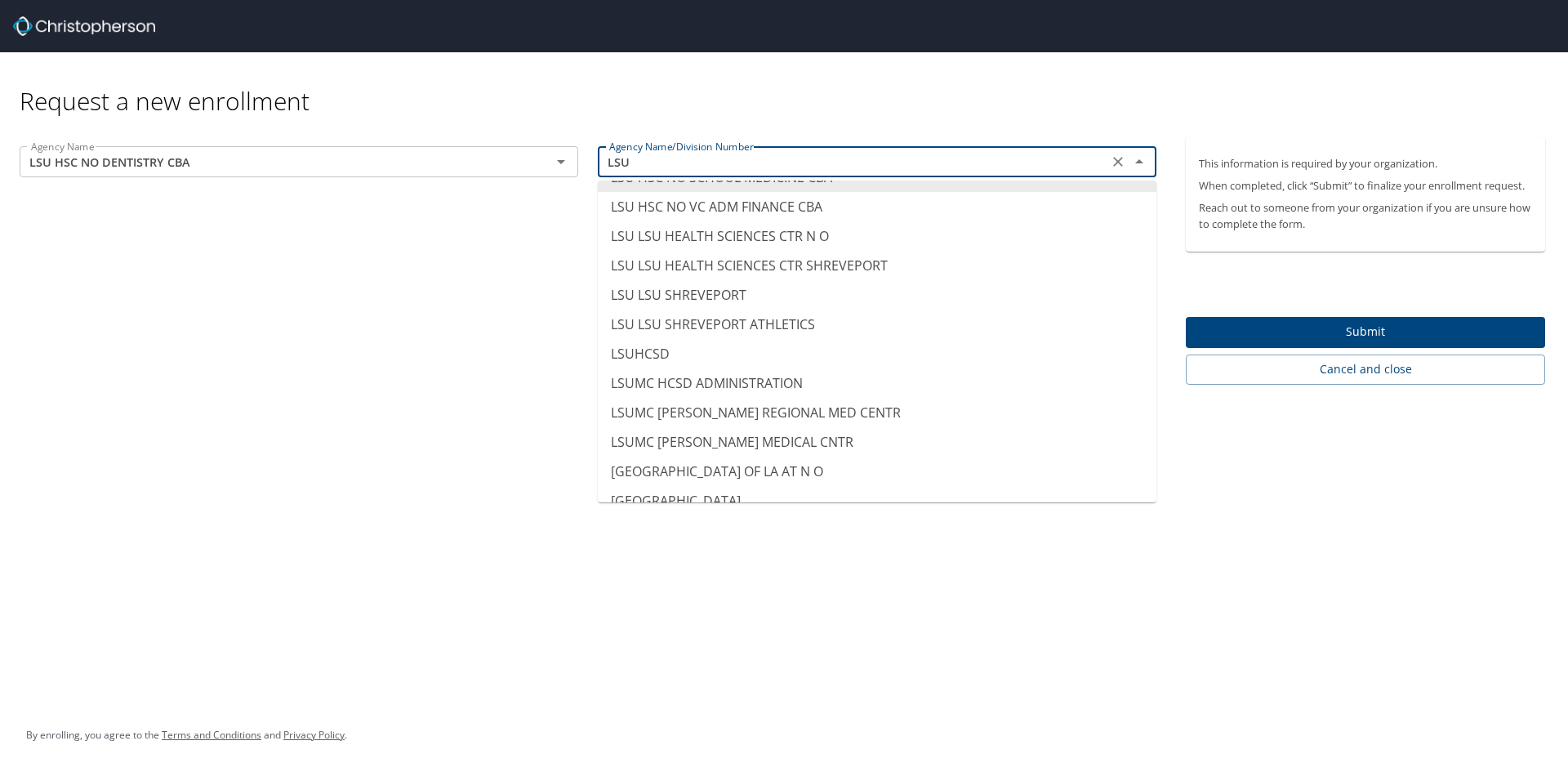
scroll to position [173, 0]
type input "LSU LSU SHREVEPORT ATHLETICS"
